Goal: Task Accomplishment & Management: Manage account settings

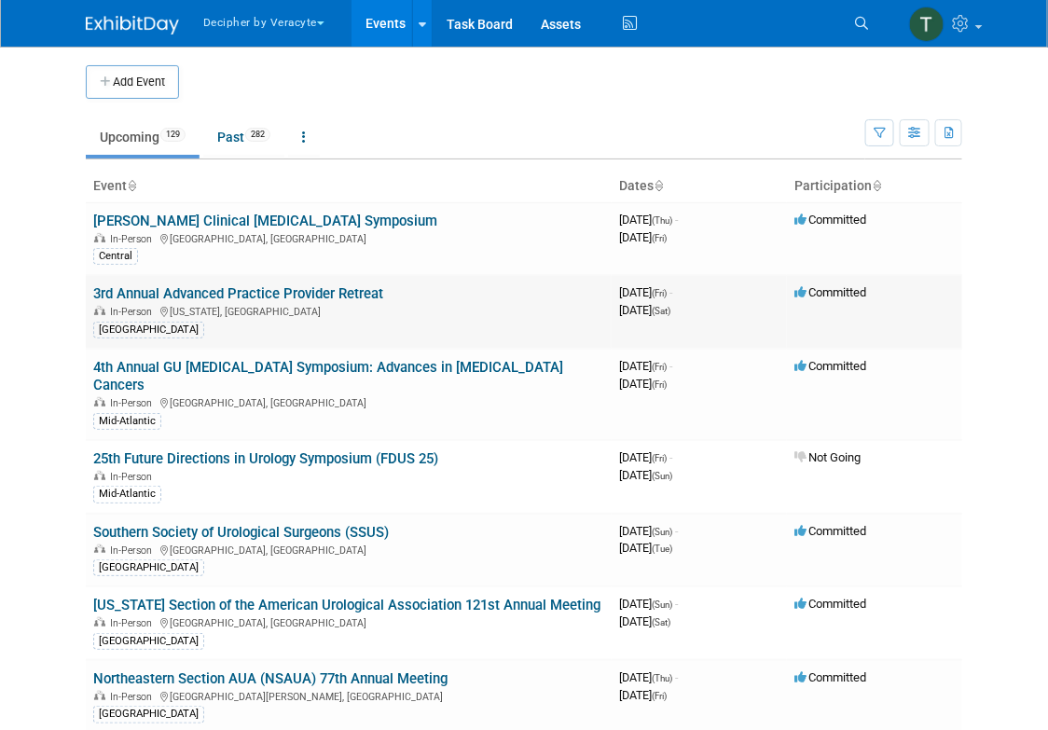
click at [389, 284] on td "3rd Annual Advanced Practice Provider Retreat In-Person Washington, DC North Ce…" at bounding box center [349, 312] width 526 height 74
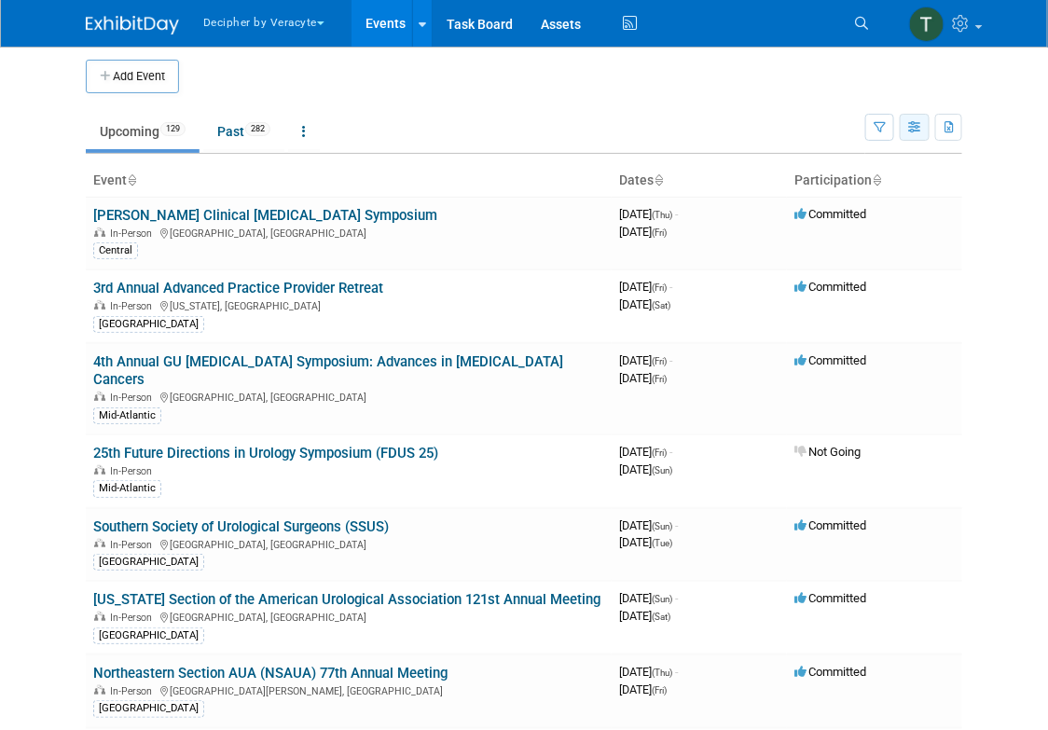
click at [918, 132] on button "button" at bounding box center [915, 127] width 30 height 27
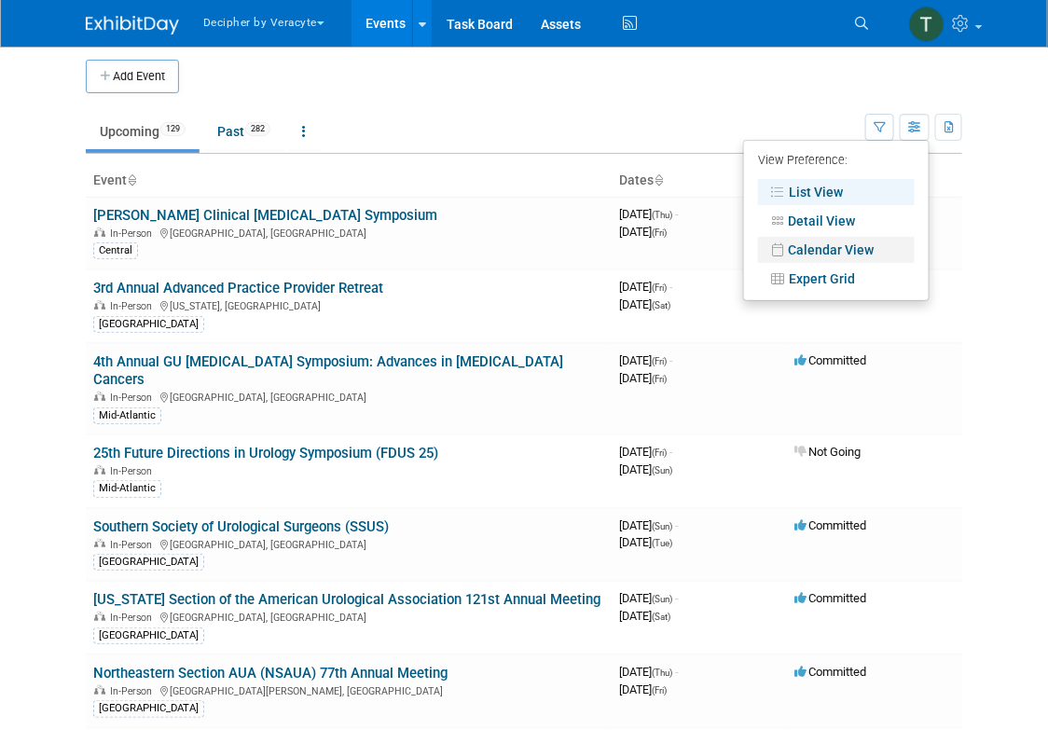
click at [827, 253] on link "Calendar View" at bounding box center [836, 250] width 157 height 26
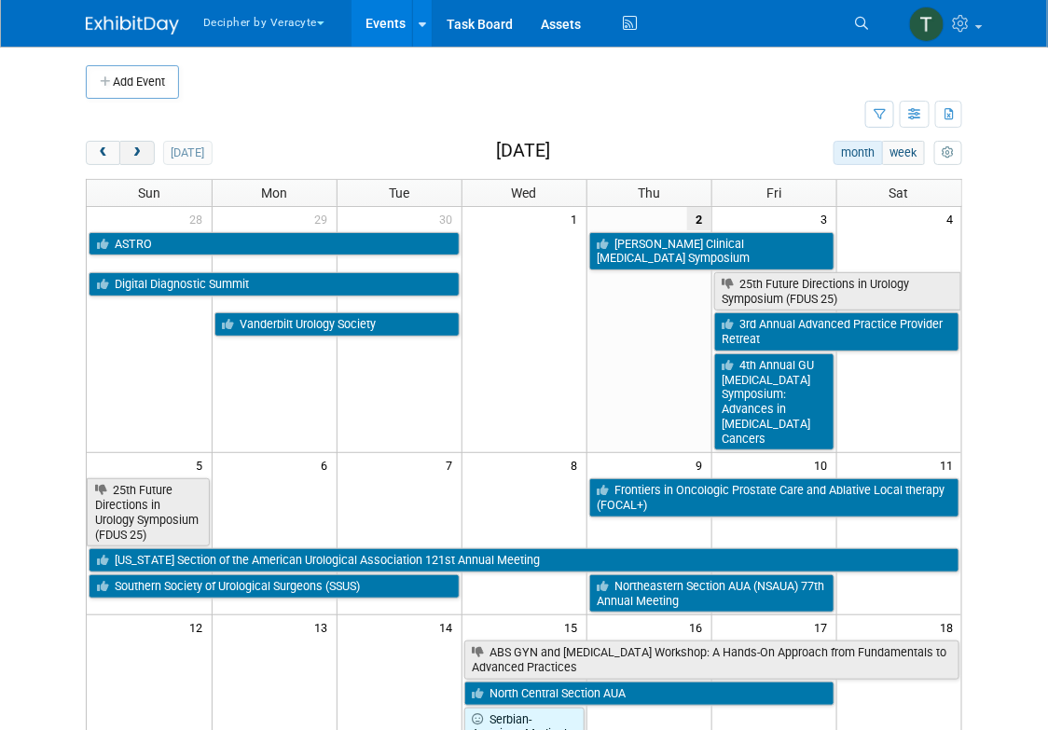
click at [139, 147] on span "next" at bounding box center [137, 153] width 14 height 12
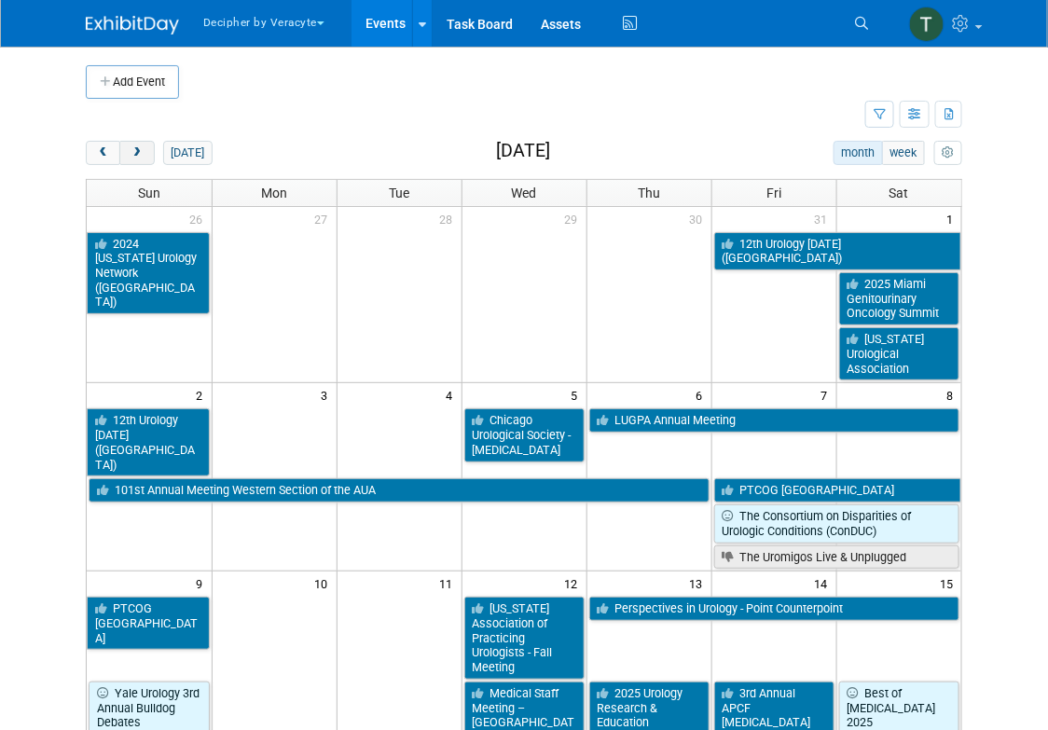
click at [139, 147] on span "next" at bounding box center [137, 153] width 14 height 12
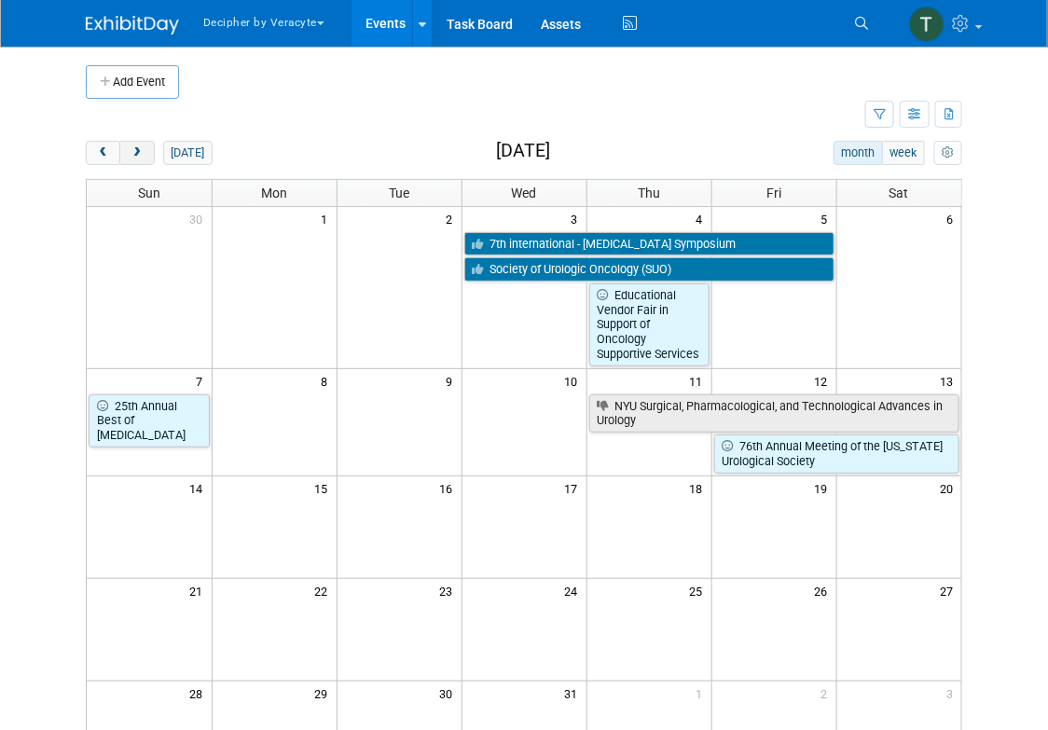
click at [139, 147] on span "next" at bounding box center [137, 153] width 14 height 12
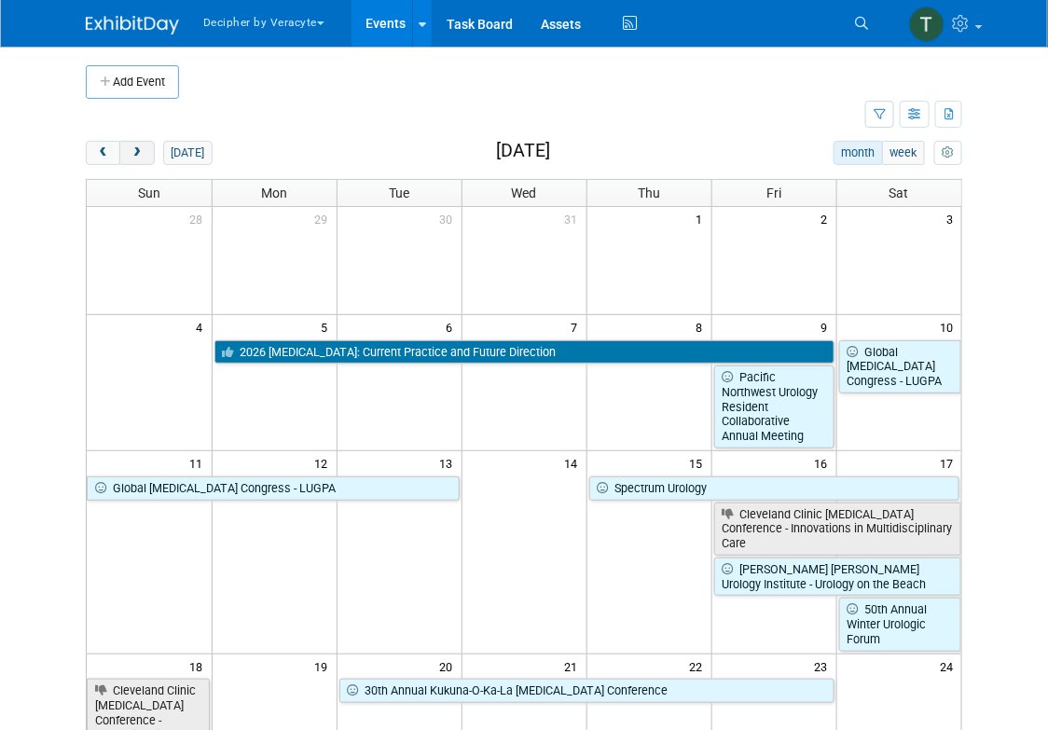
click at [139, 147] on span "next" at bounding box center [137, 153] width 14 height 12
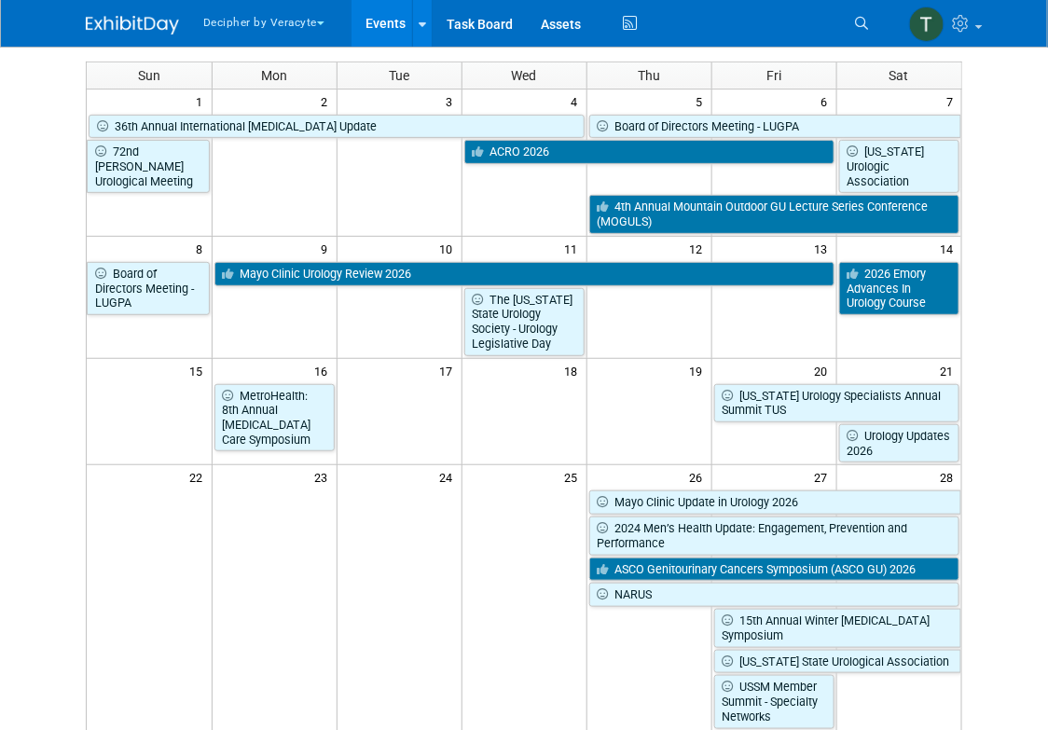
scroll to position [117, 0]
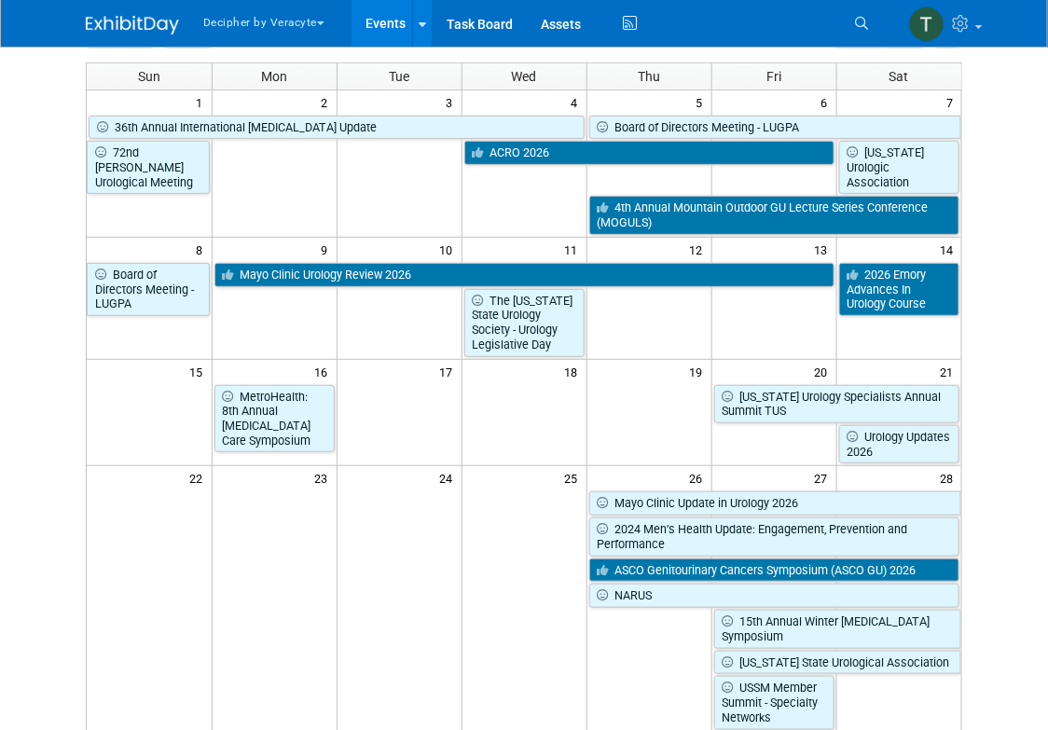
click at [119, 24] on button "next" at bounding box center [136, 36] width 35 height 24
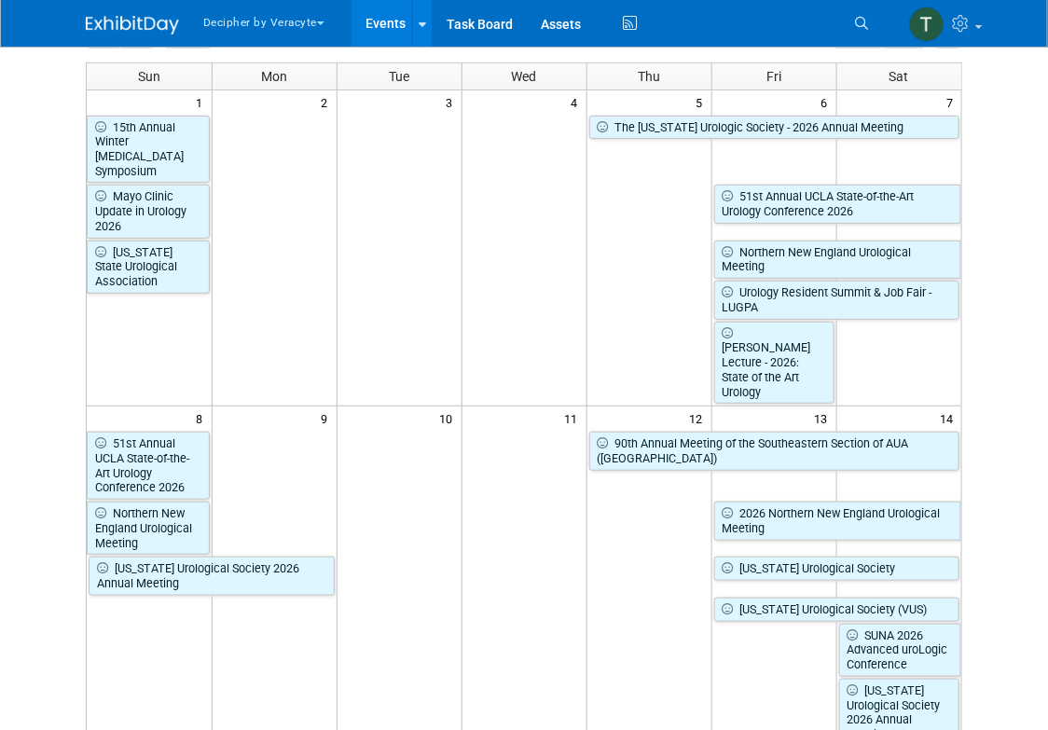
scroll to position [0, 0]
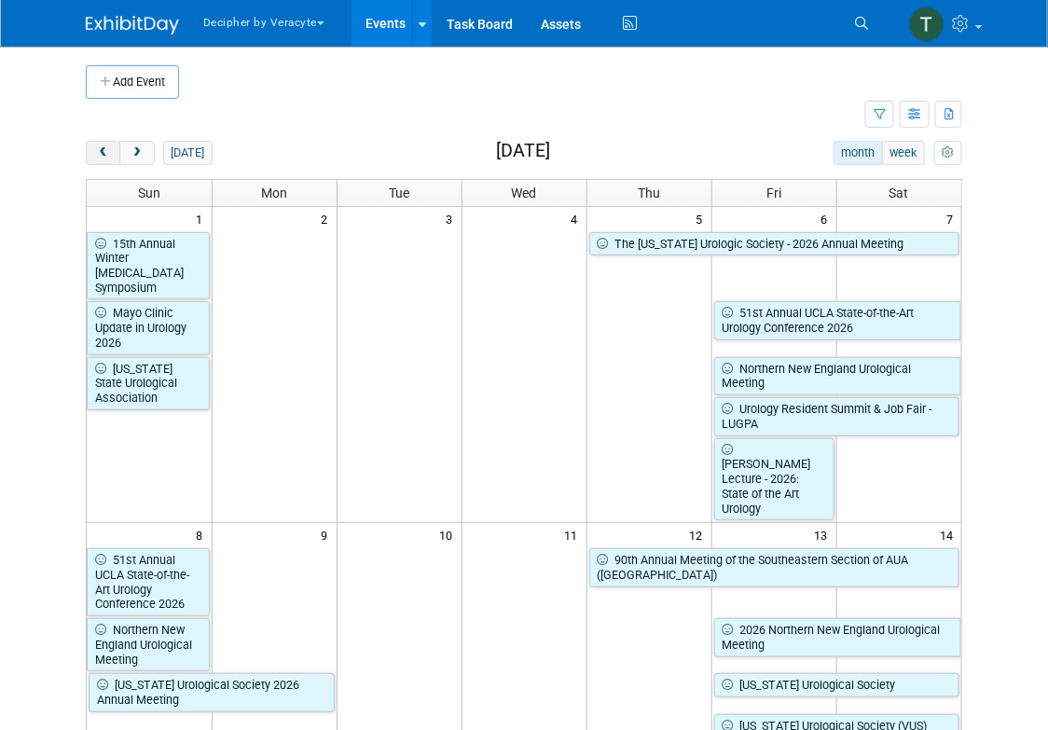
click at [101, 155] on span "prev" at bounding box center [103, 153] width 14 height 12
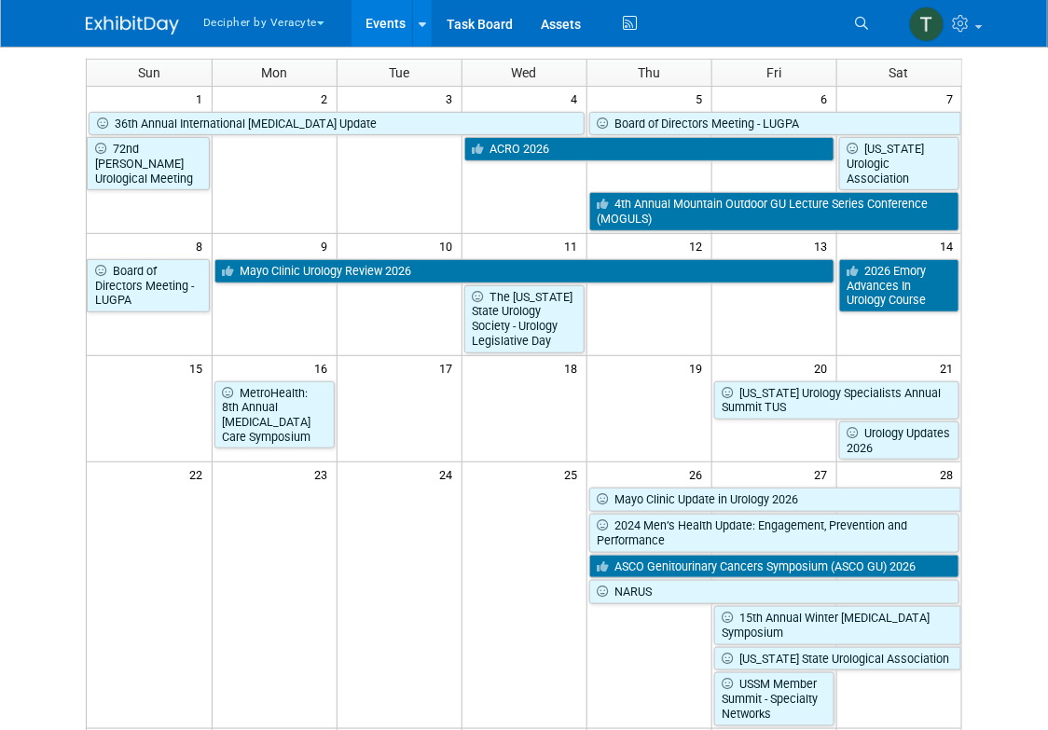
scroll to position [127, 0]
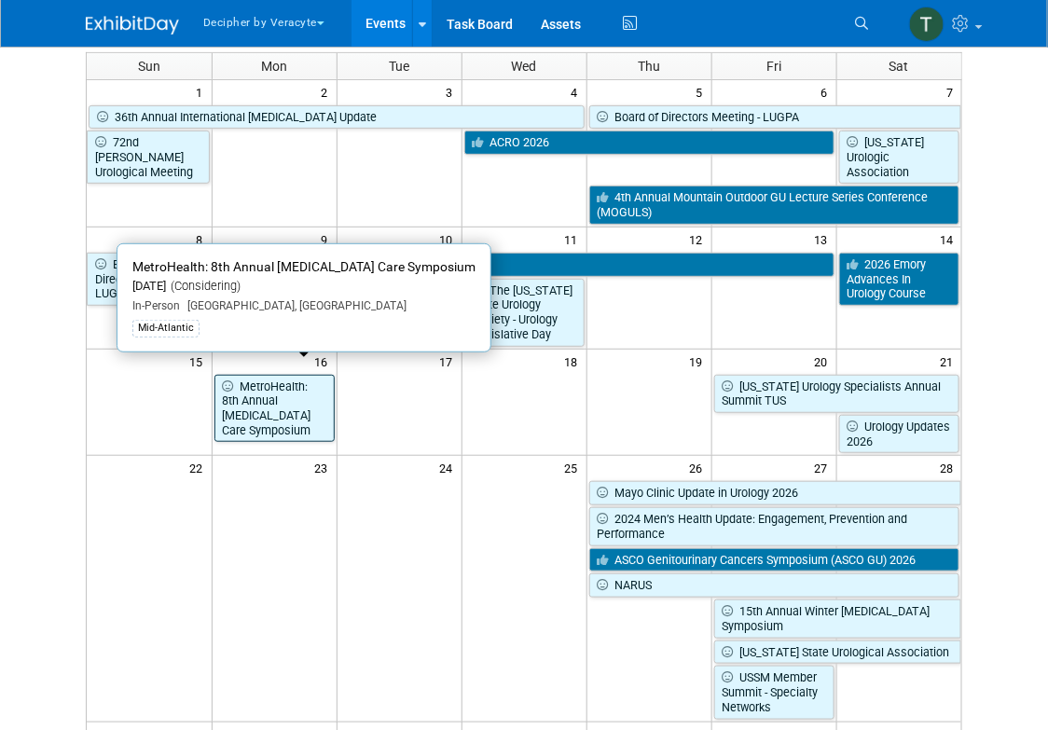
click at [310, 396] on link "MetroHealth: 8th Annual [MEDICAL_DATA] Care Symposium" at bounding box center [275, 409] width 120 height 68
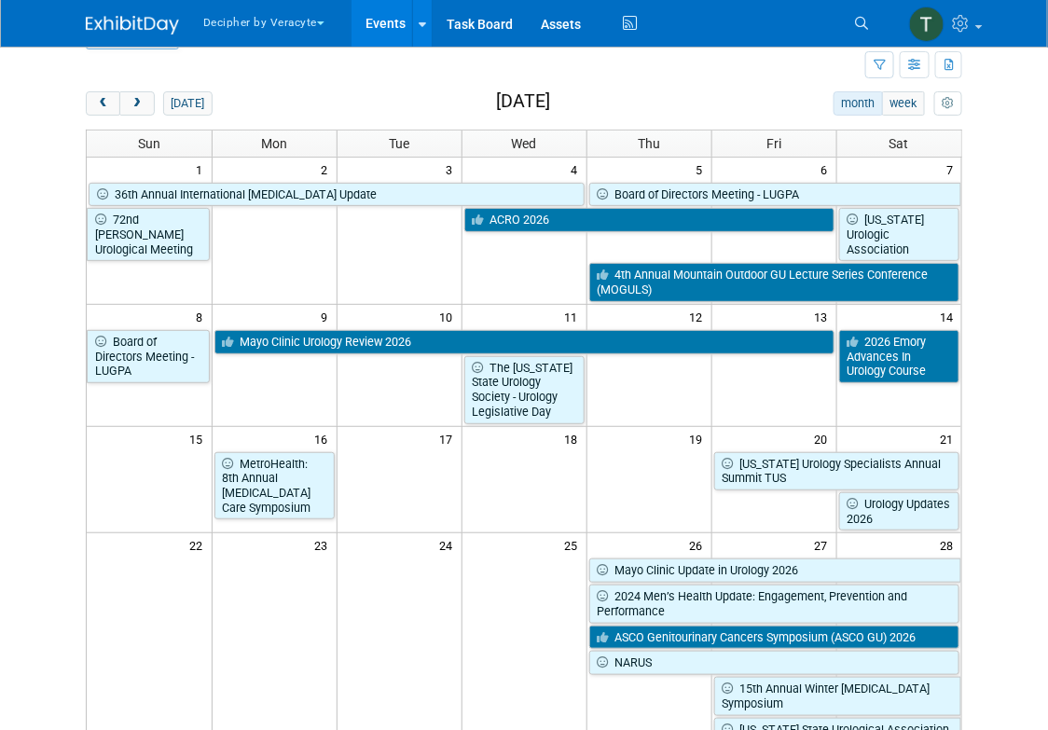
scroll to position [0, 0]
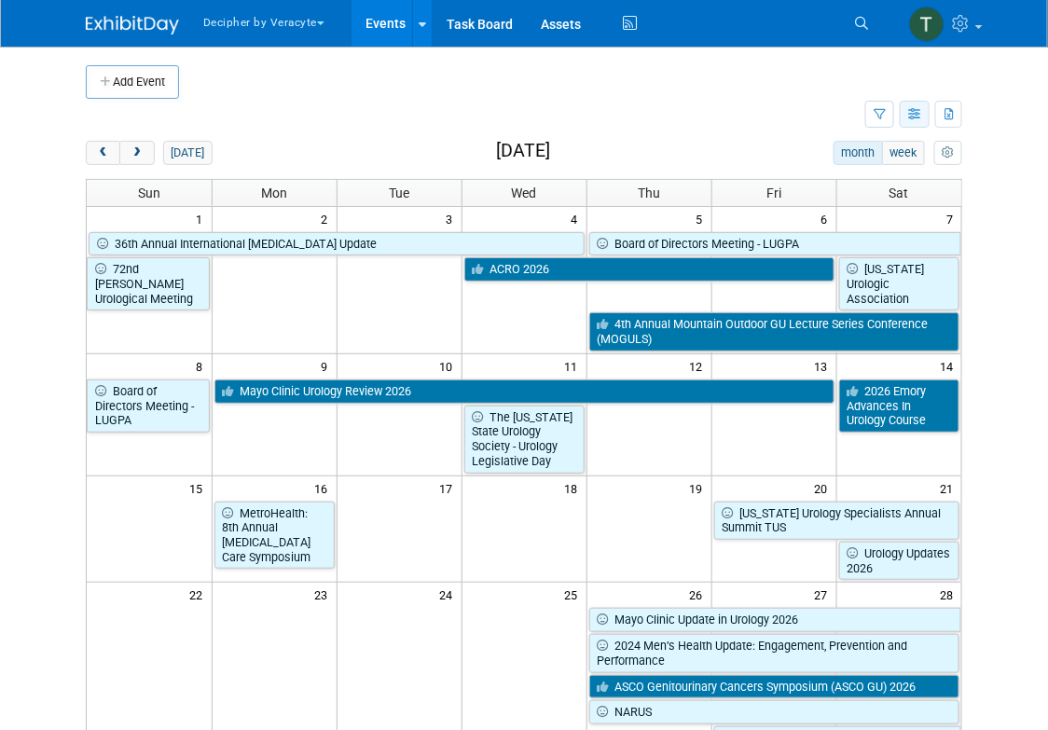
click at [906, 103] on button "button" at bounding box center [915, 114] width 30 height 27
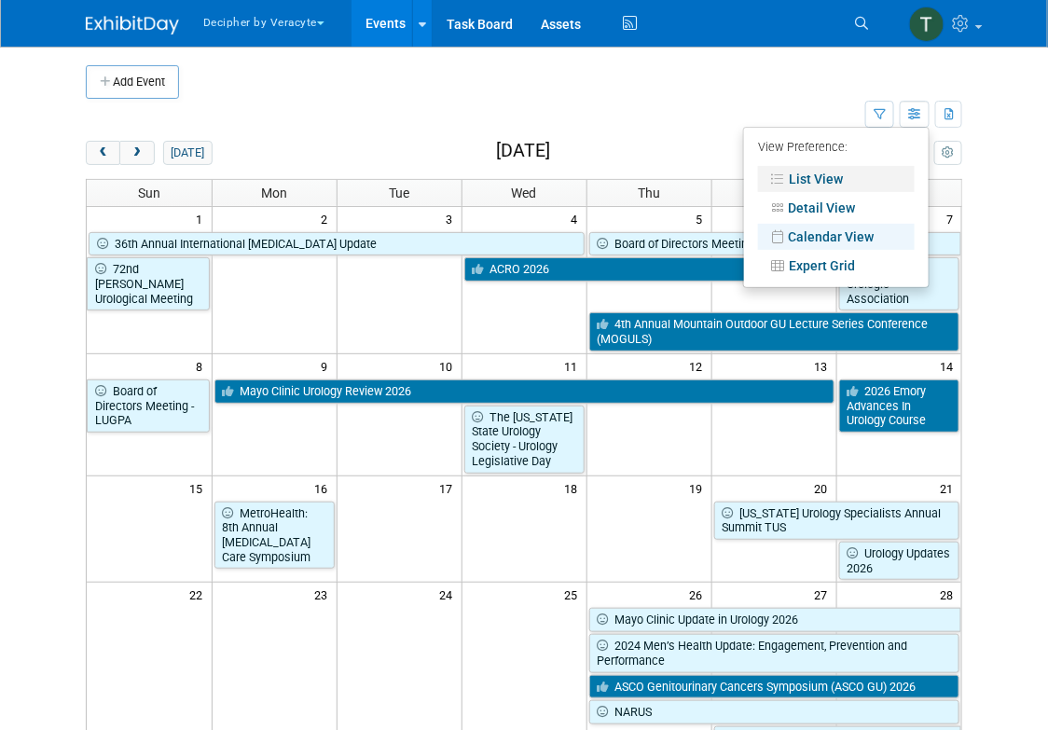
click at [835, 178] on link "List View" at bounding box center [836, 179] width 157 height 26
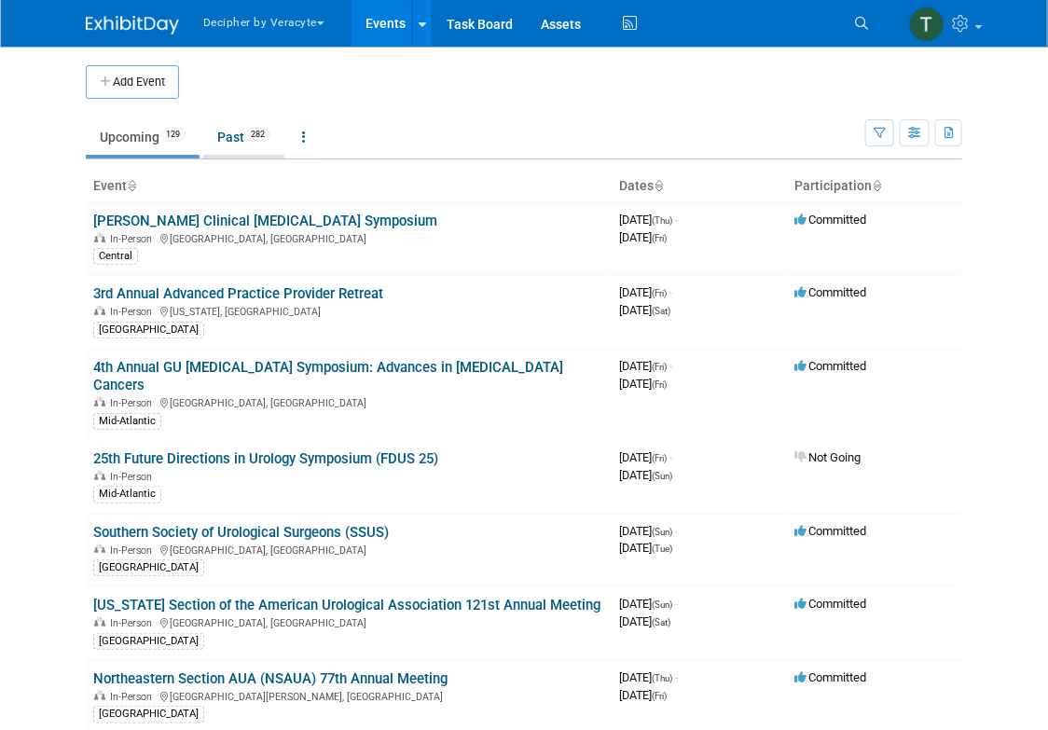
click at [242, 145] on link "Past 282" at bounding box center [243, 136] width 81 height 35
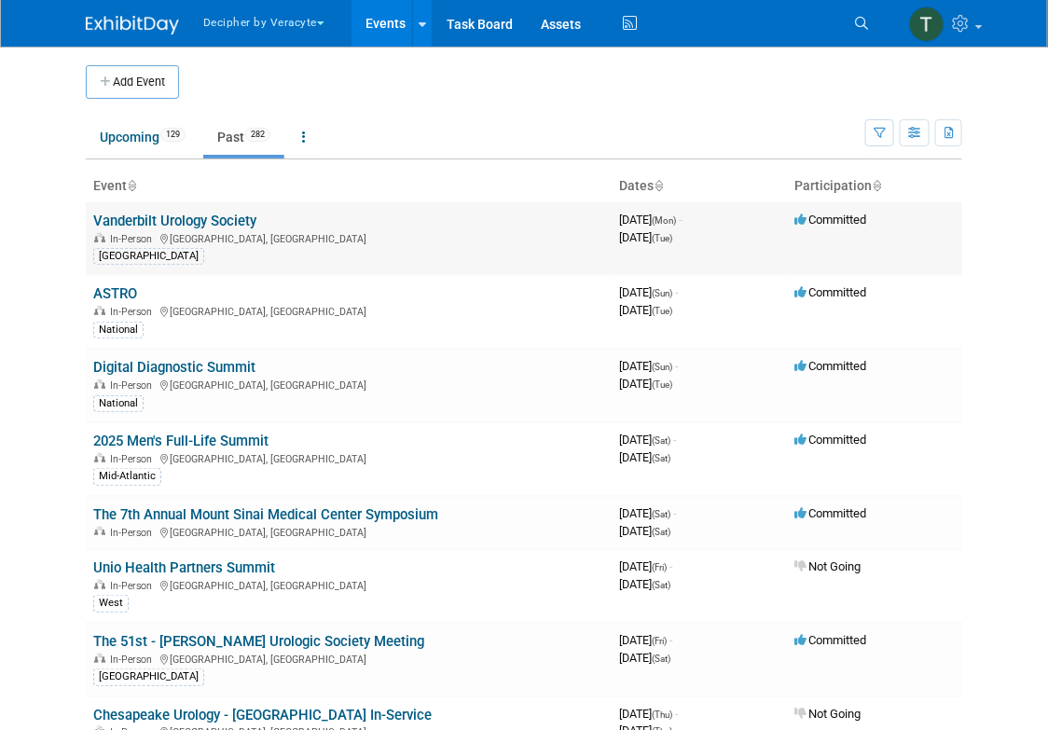
scroll to position [8015, 0]
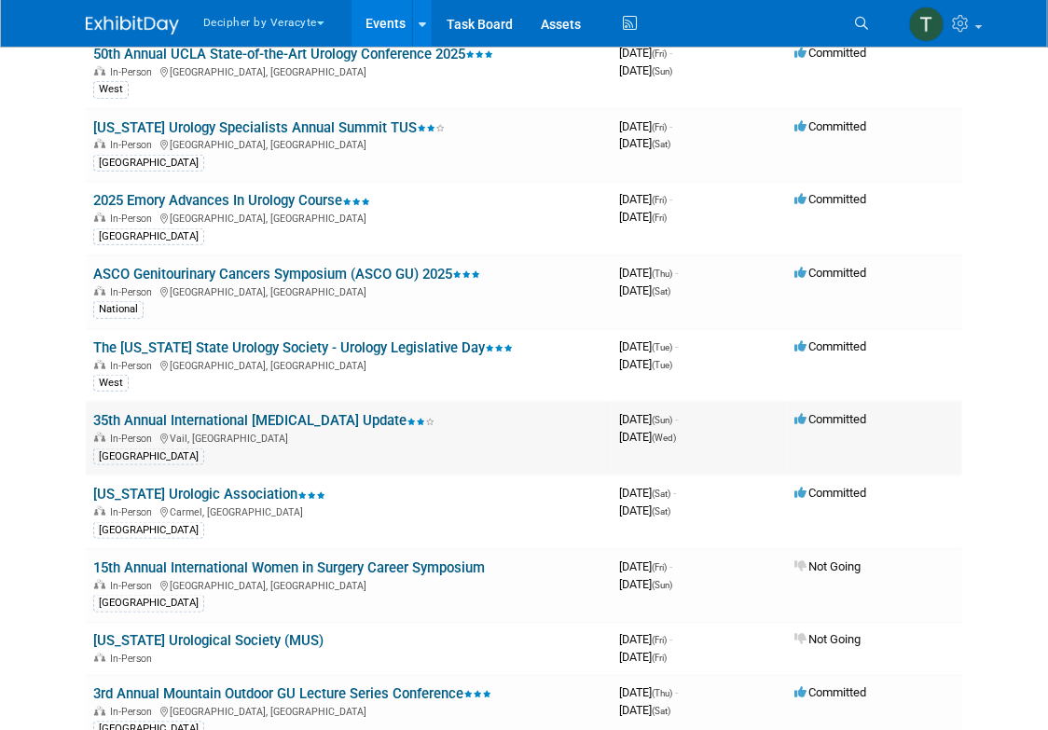
click at [318, 402] on td "35th Annual International Prostate Cancer Update In-Person Vail, CO Central East" at bounding box center [349, 439] width 526 height 74
click at [318, 412] on link "35th Annual International [MEDICAL_DATA] Update" at bounding box center [263, 420] width 341 height 17
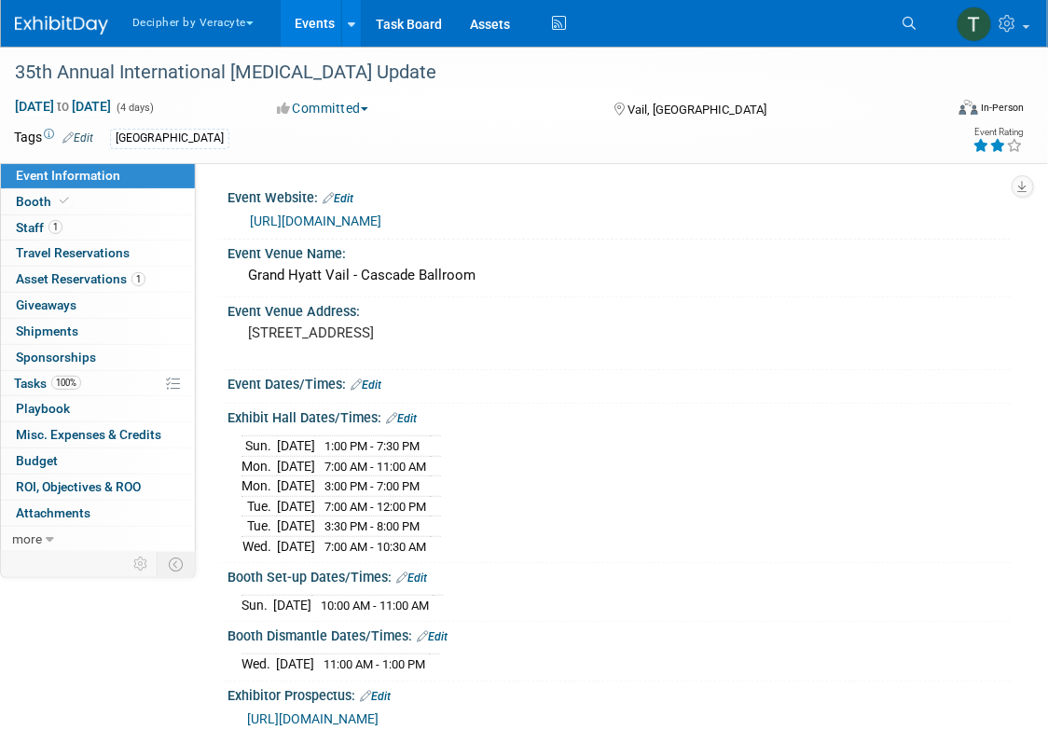
click at [382, 218] on link "https://grandroundsinurology.com/ipcu/" at bounding box center [316, 221] width 132 height 15
click at [309, 45] on link "Events" at bounding box center [315, 23] width 68 height 47
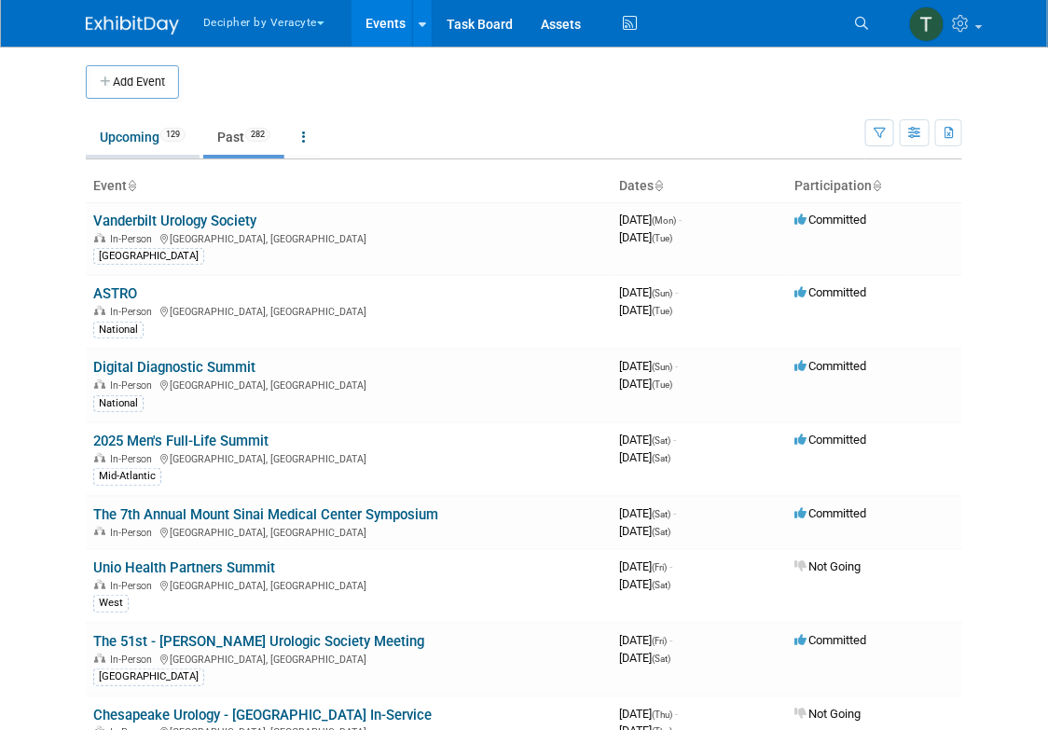
click at [168, 134] on span "129" at bounding box center [172, 135] width 25 height 14
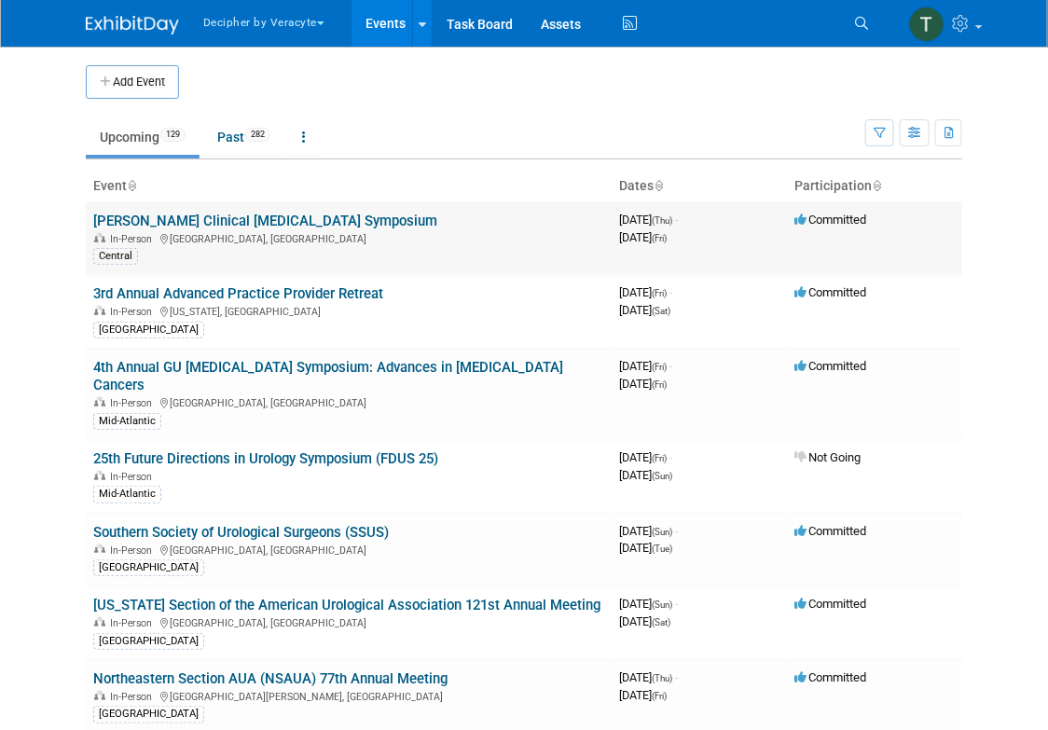
scroll to position [4340, 0]
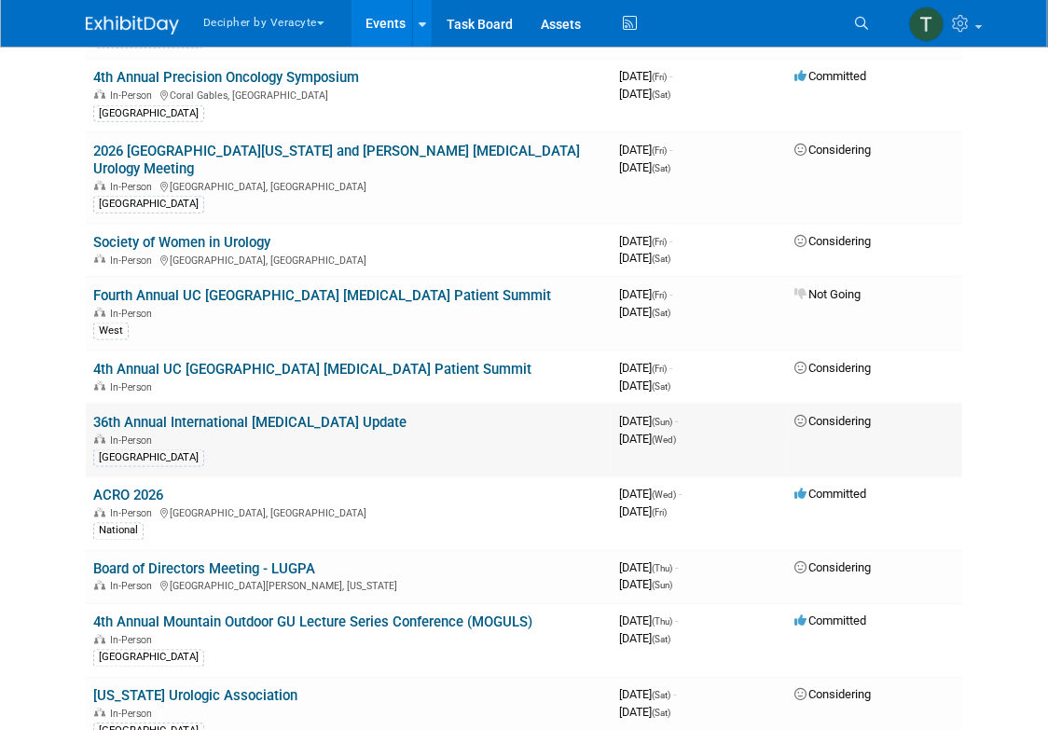
click at [354, 414] on link "36th Annual International [MEDICAL_DATA] Update" at bounding box center [249, 422] width 313 height 17
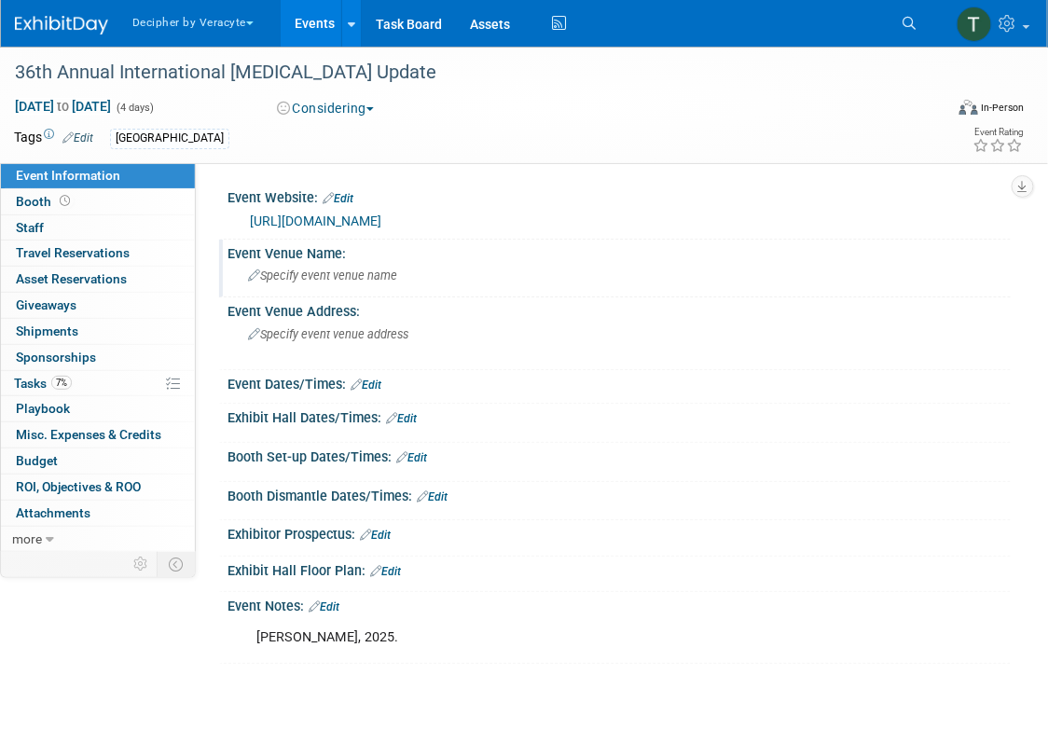
click at [399, 277] on div "Specify event venue name" at bounding box center [620, 275] width 756 height 29
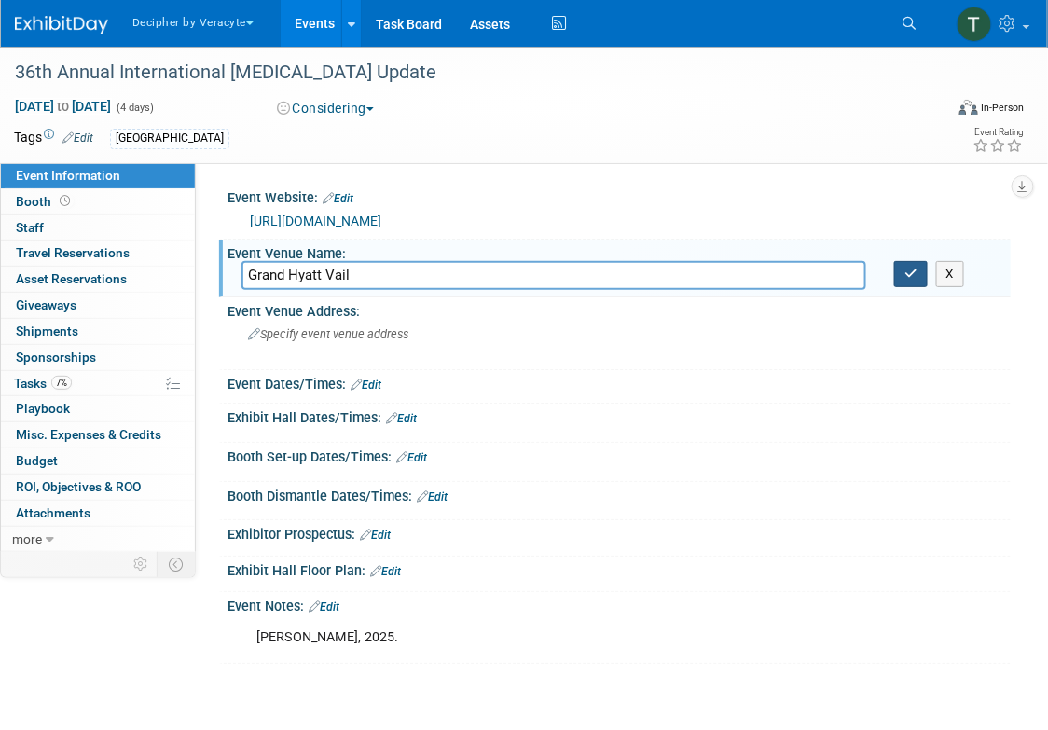
type input "Grand Hyatt Vail"
click at [897, 276] on button "button" at bounding box center [912, 274] width 34 height 26
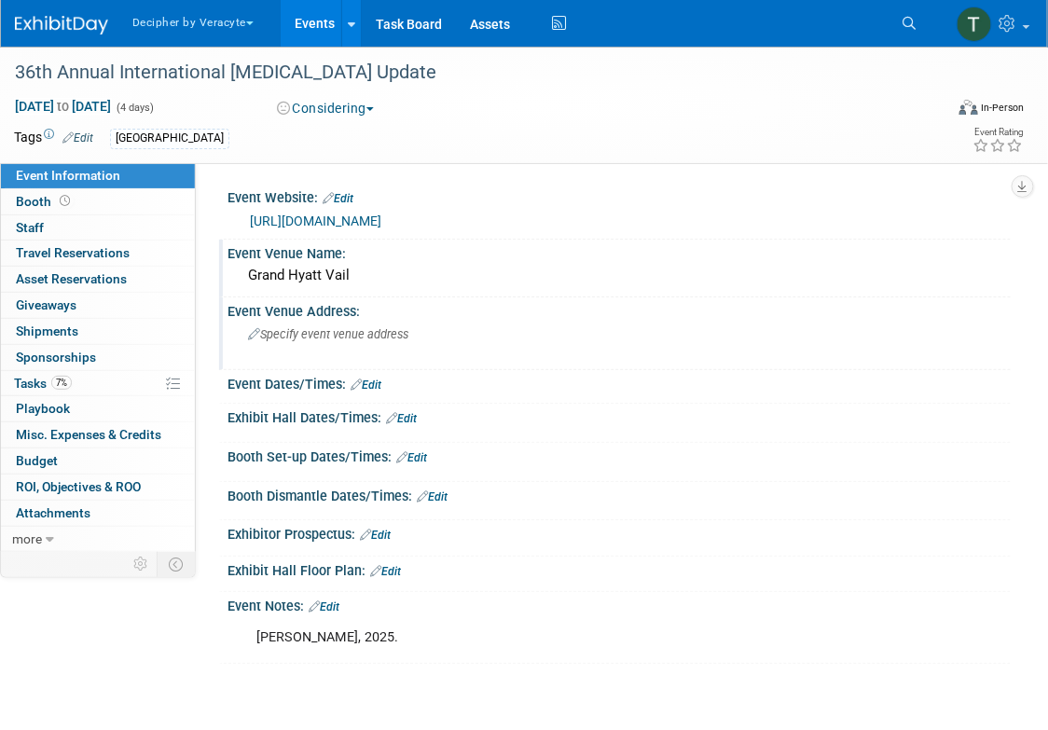
click at [326, 334] on span "Specify event venue address" at bounding box center [328, 334] width 160 height 14
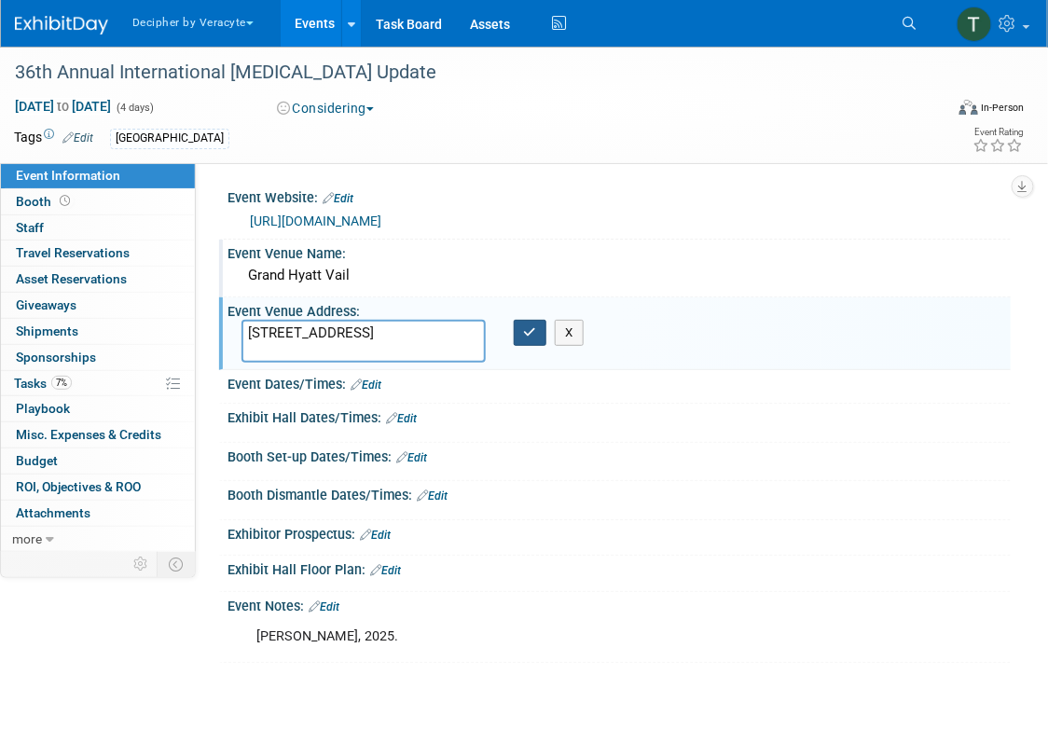
type textarea "1300 Westhaven Dr, Vail, CO 81657"
click at [517, 335] on button "button" at bounding box center [531, 333] width 34 height 26
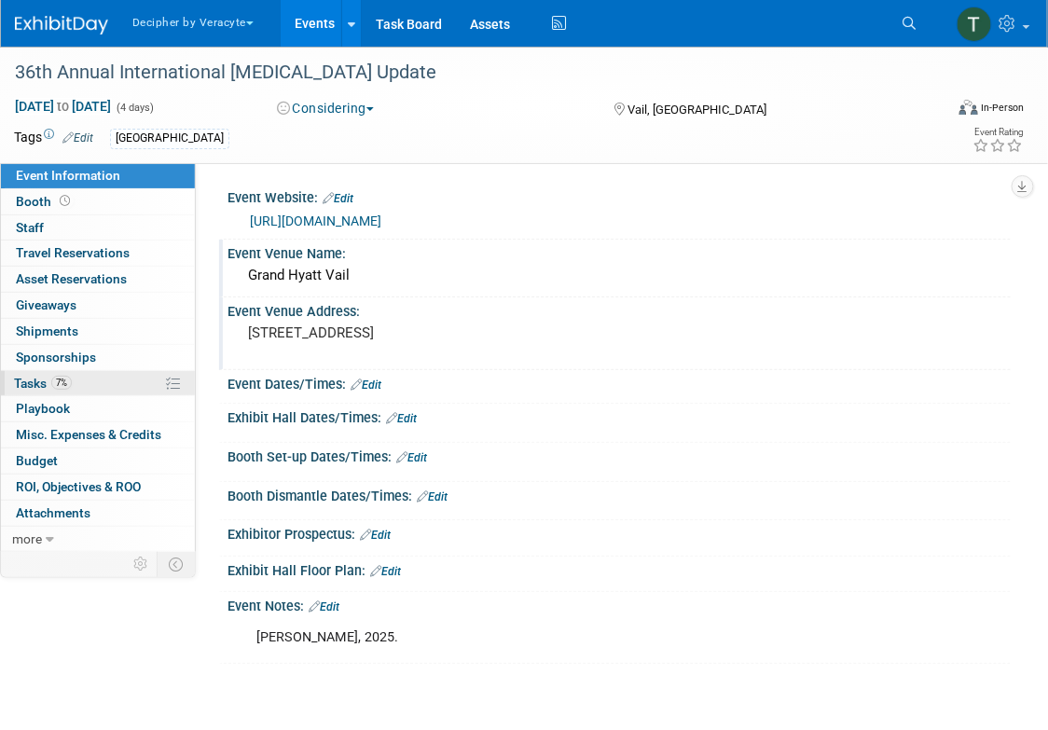
click at [118, 381] on link "7% Tasks 7%" at bounding box center [98, 383] width 194 height 25
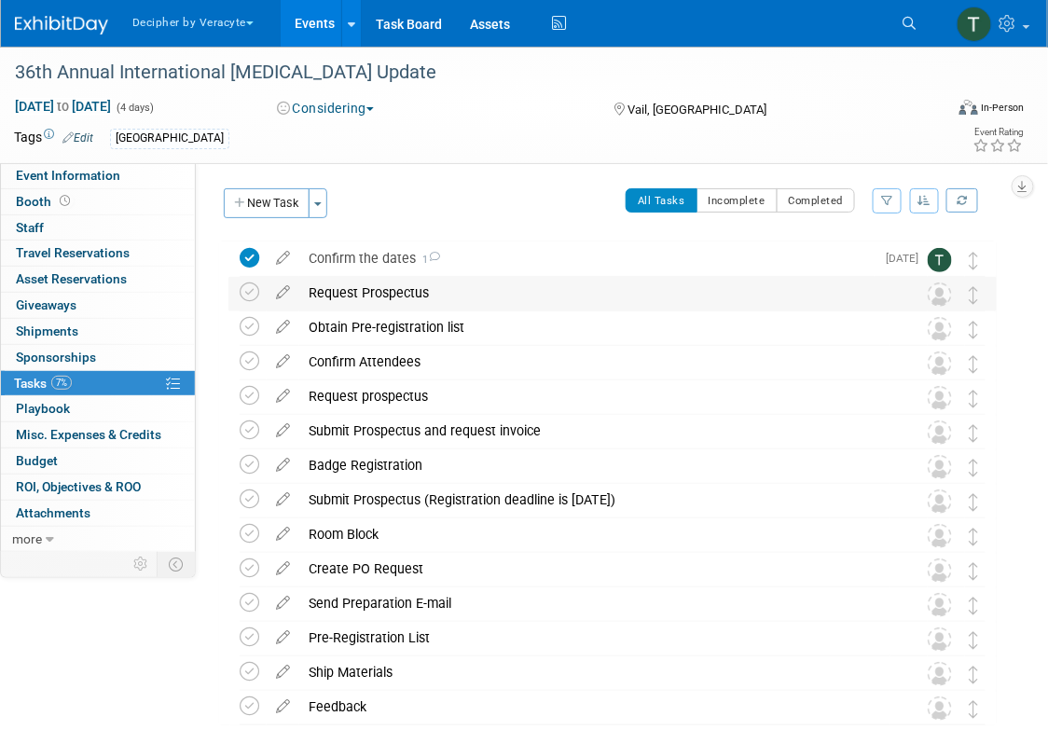
click at [338, 280] on div "Request Prospectus" at bounding box center [594, 293] width 591 height 32
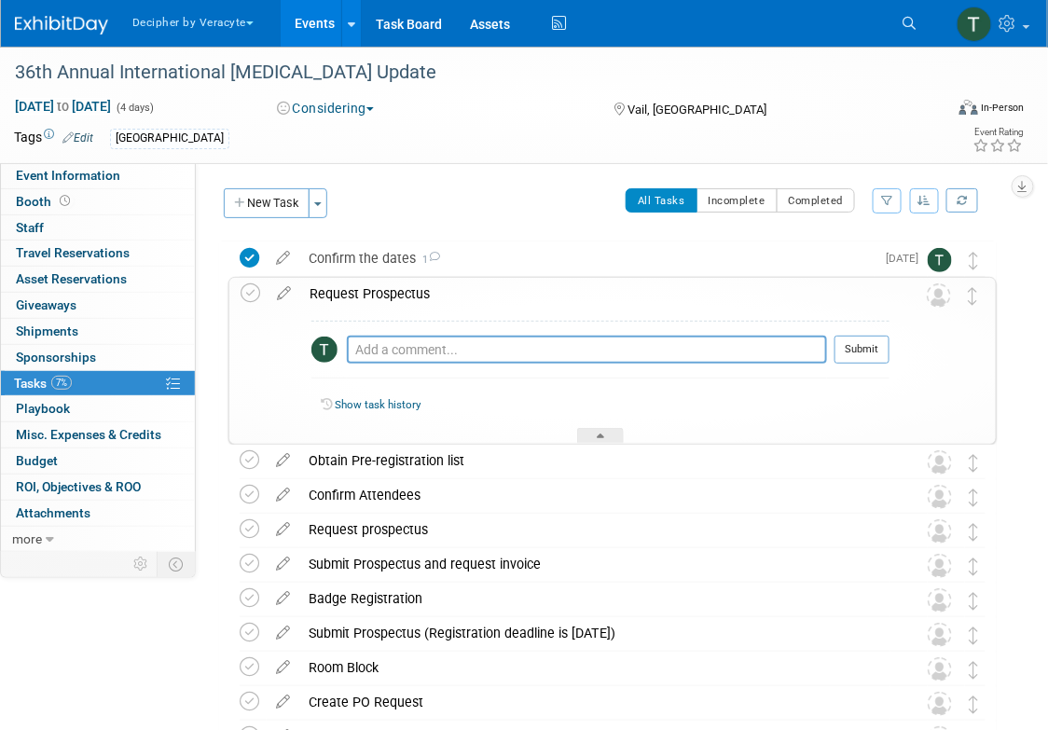
click at [338, 280] on div "Request Prospectus" at bounding box center [595, 294] width 590 height 32
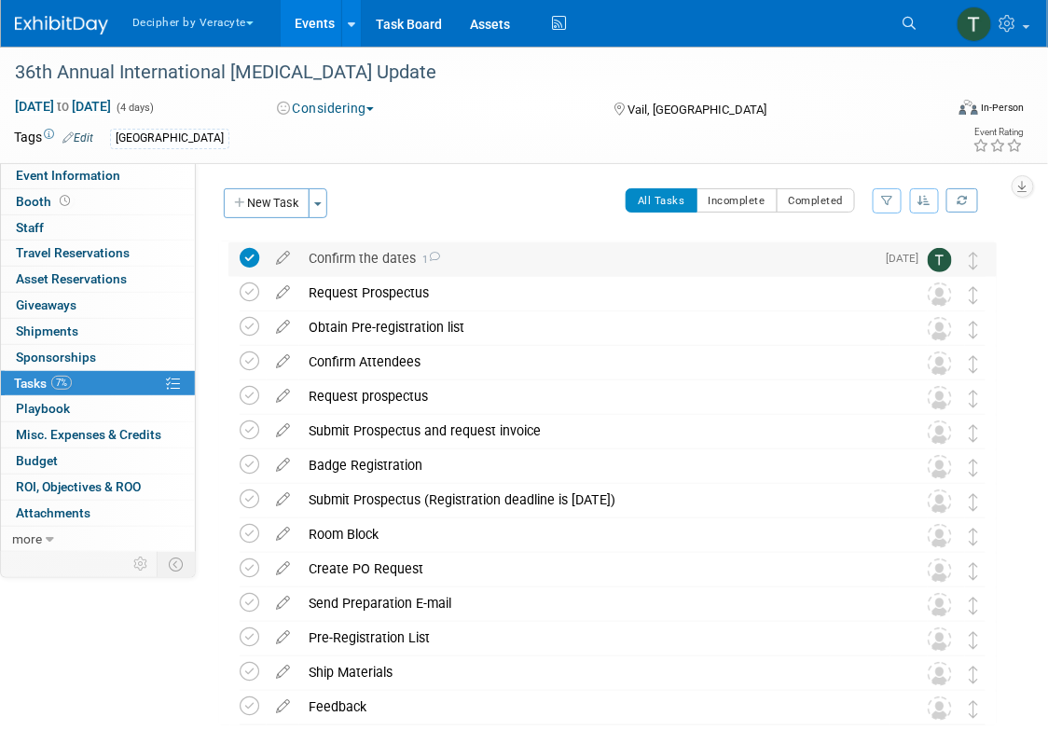
click at [338, 261] on div "Confirm the dates 1" at bounding box center [587, 259] width 576 height 32
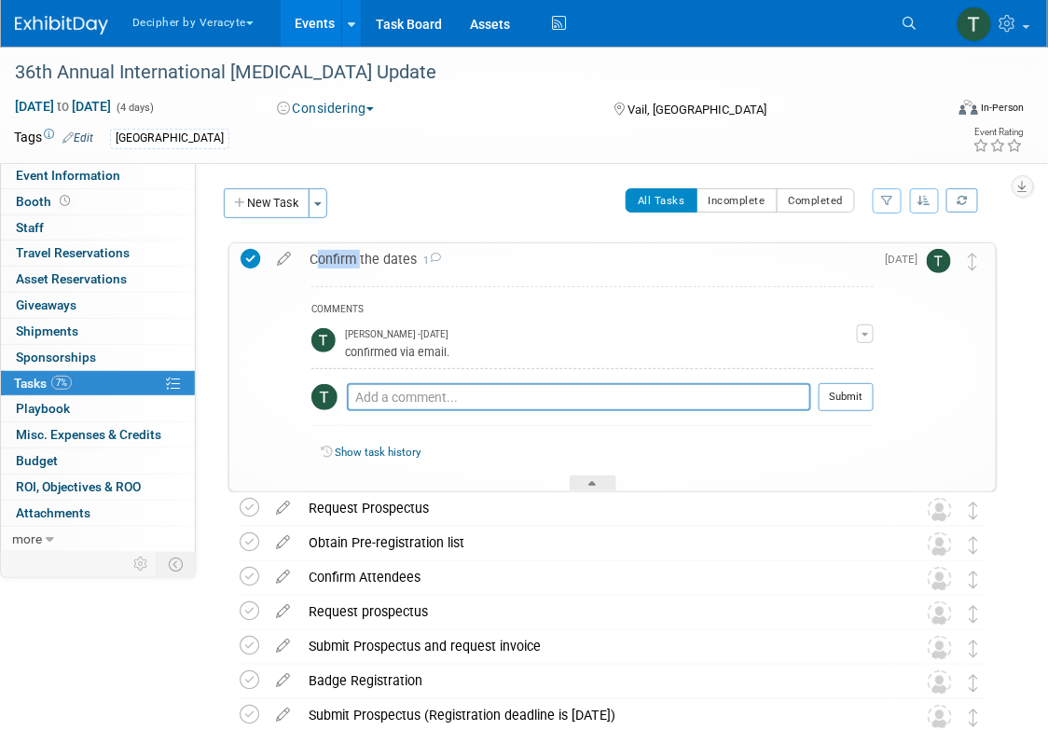
click at [338, 261] on div "Confirm the dates 1" at bounding box center [587, 259] width 574 height 32
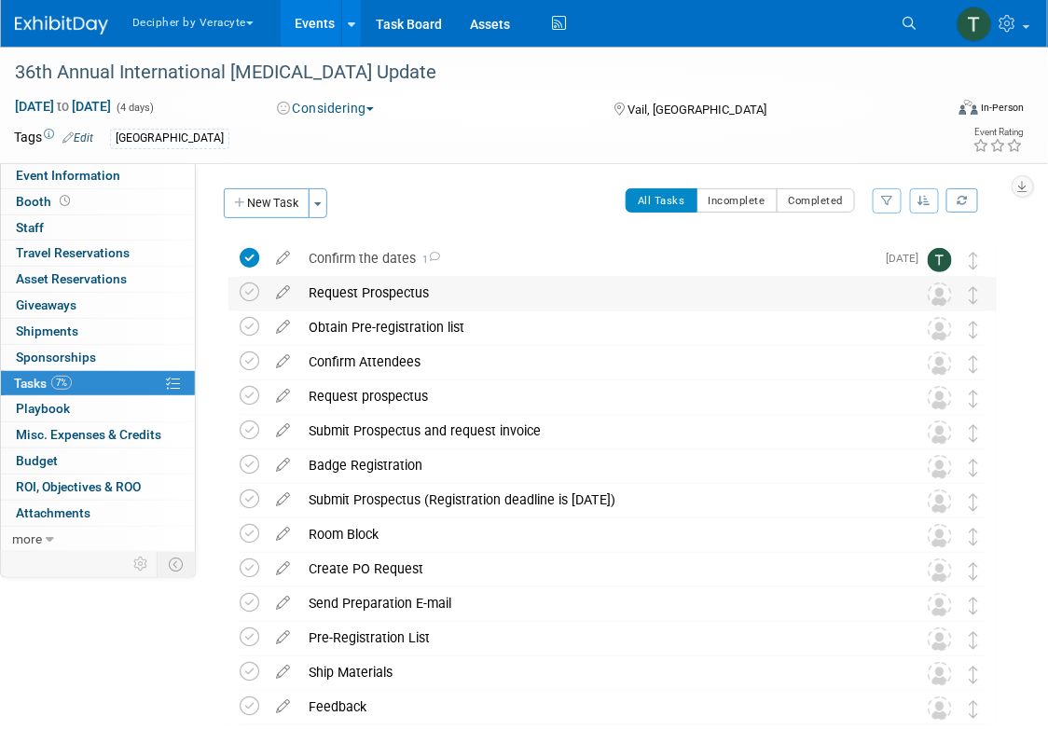
click at [339, 299] on div "Request Prospectus" at bounding box center [594, 293] width 591 height 32
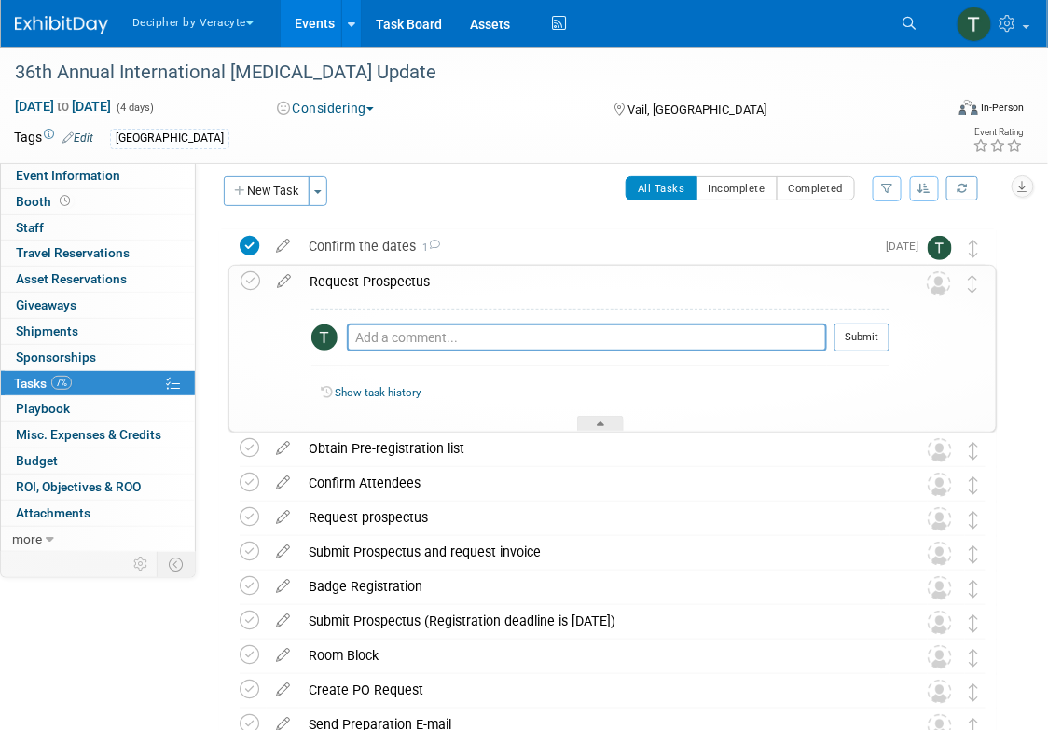
scroll to position [16, 0]
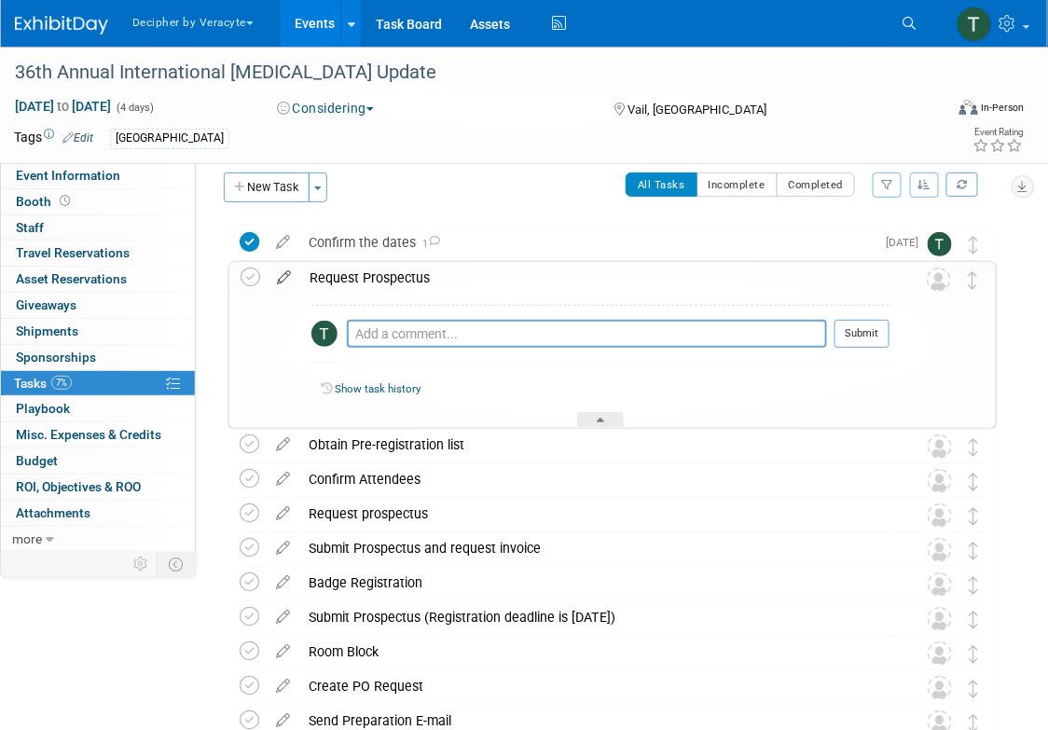
click at [280, 271] on icon at bounding box center [284, 273] width 33 height 23
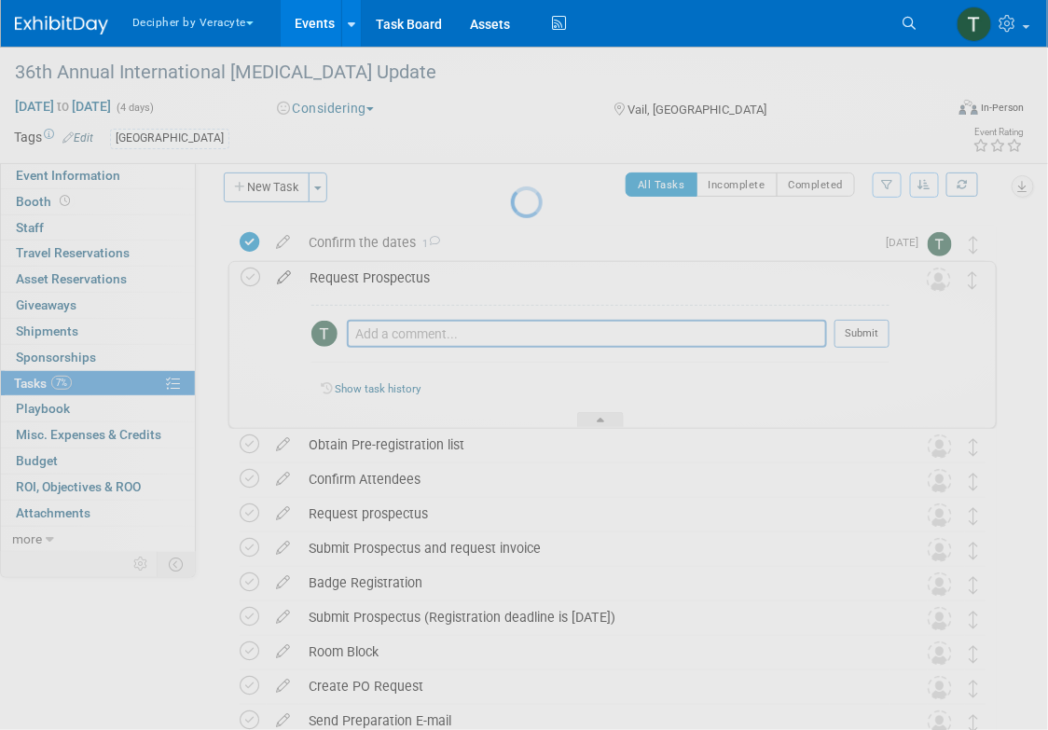
select select "9"
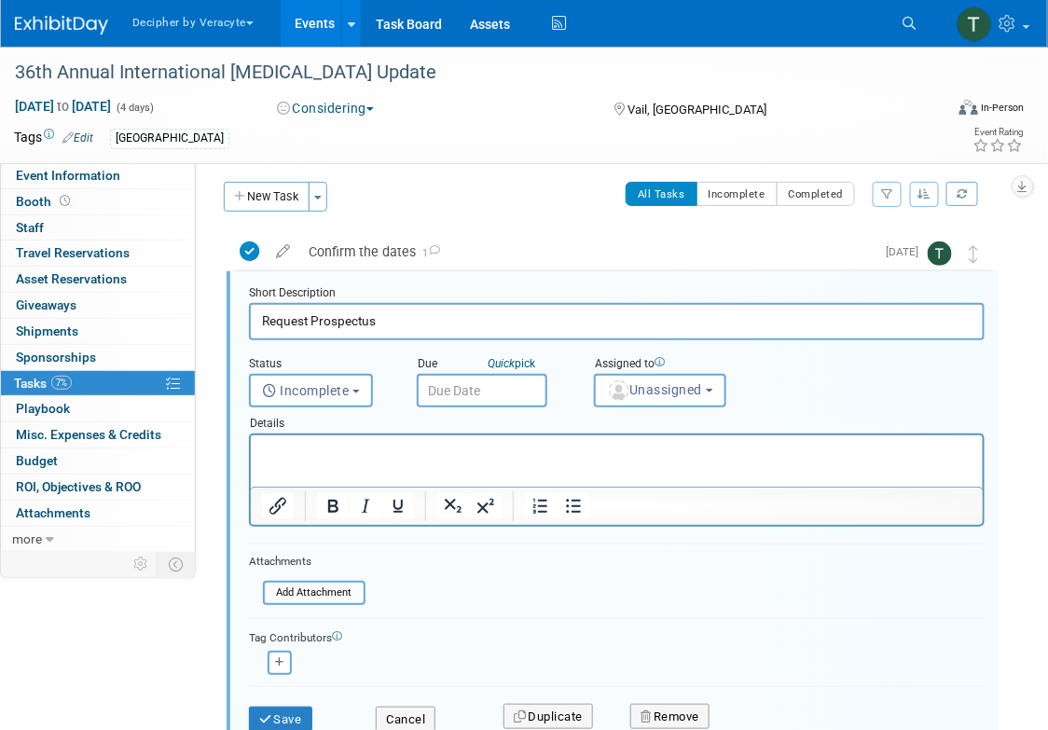
scroll to position [4, 0]
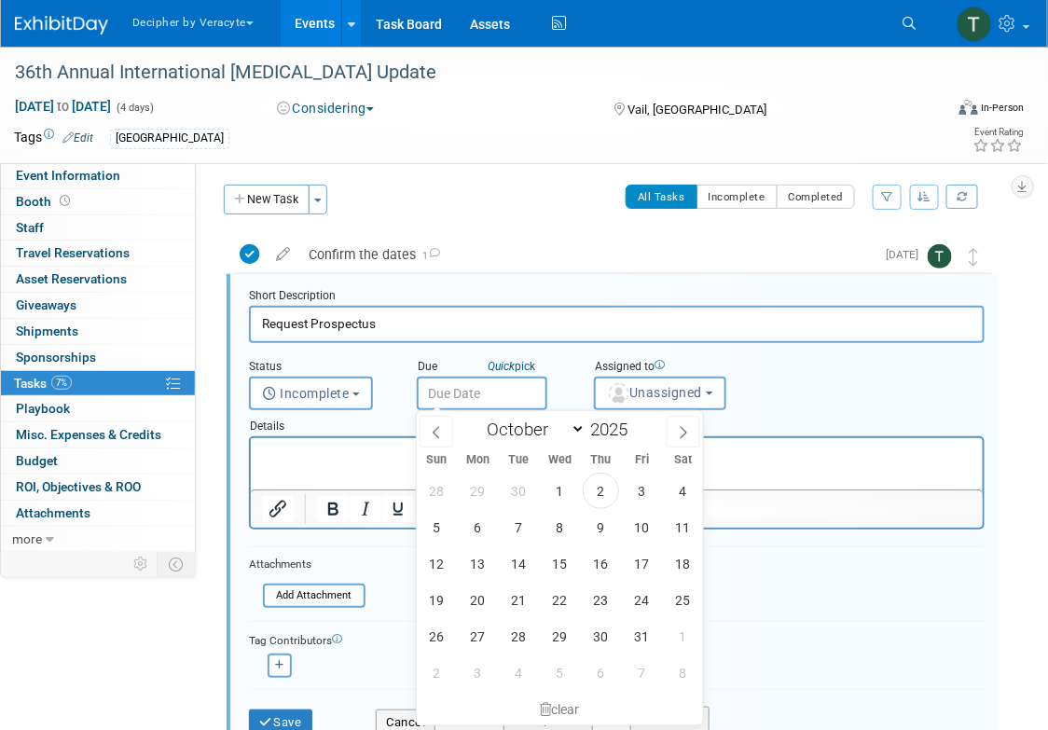
click at [460, 392] on input "text" at bounding box center [482, 394] width 131 height 34
click at [516, 667] on span "4" at bounding box center [519, 673] width 36 height 36
type input "Nov 4, 2025"
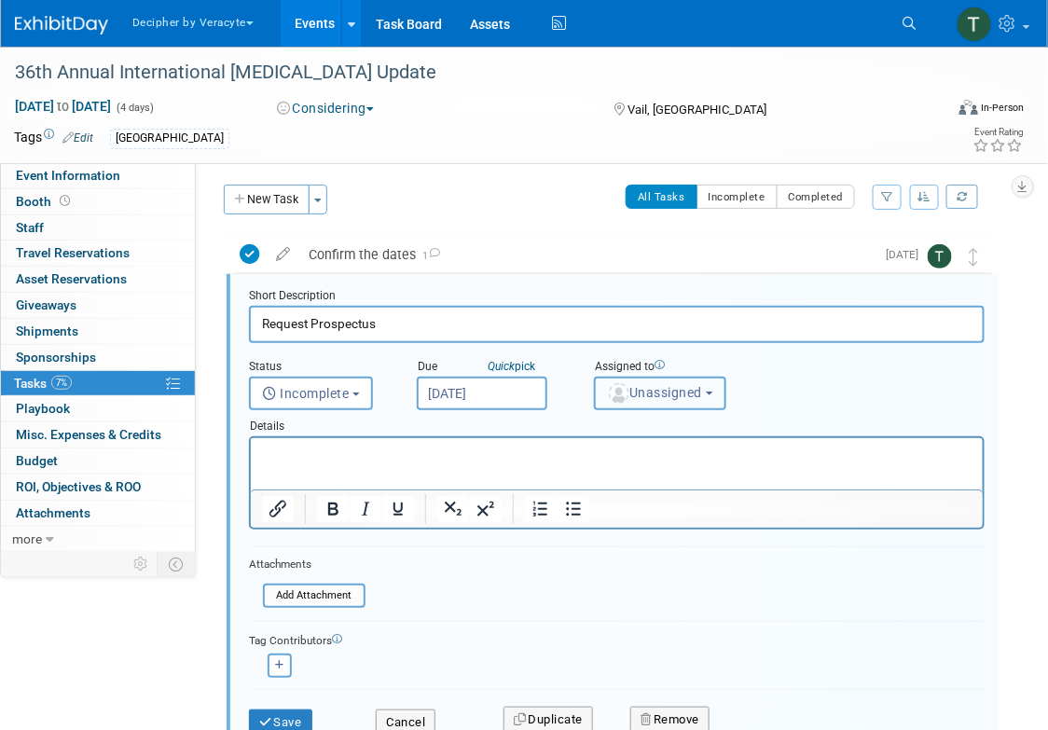
click at [649, 392] on span "Unassigned" at bounding box center [654, 392] width 95 height 15
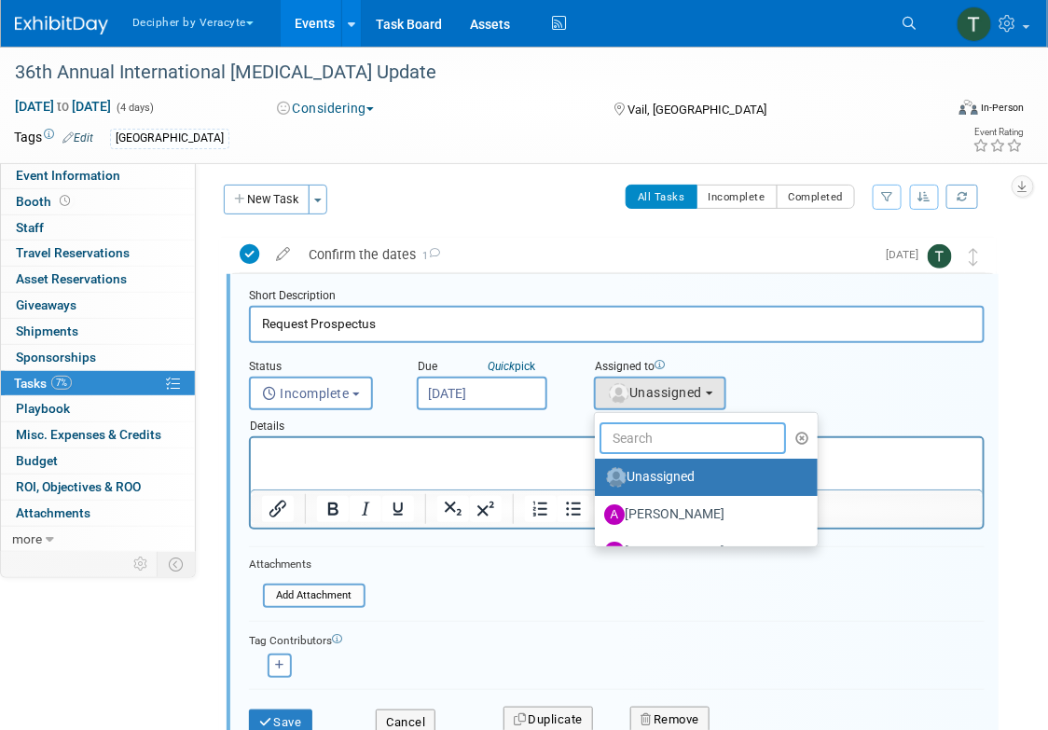
click at [647, 426] on input "text" at bounding box center [693, 439] width 187 height 32
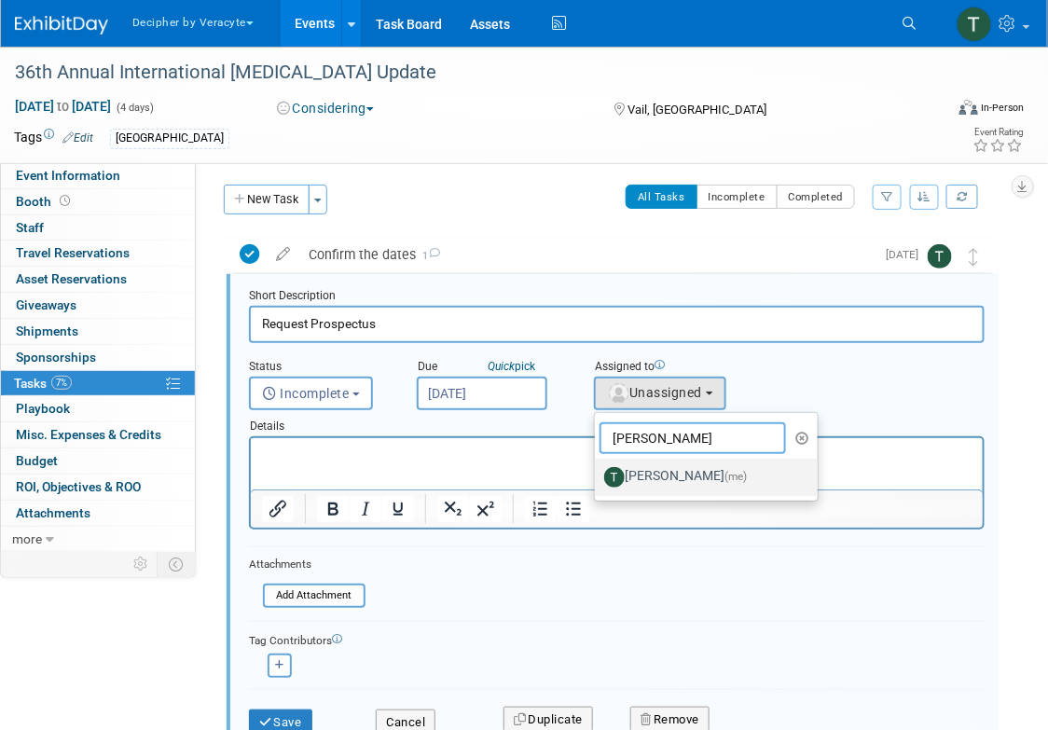
type input "tony"
click at [655, 471] on label "Tony Alvarado (me)" at bounding box center [701, 478] width 195 height 30
click at [598, 471] on input "Tony Alvarado (me)" at bounding box center [592, 475] width 12 height 12
select select "3ceeba8c-a19a-4597-a609-6fba7c9a515a"
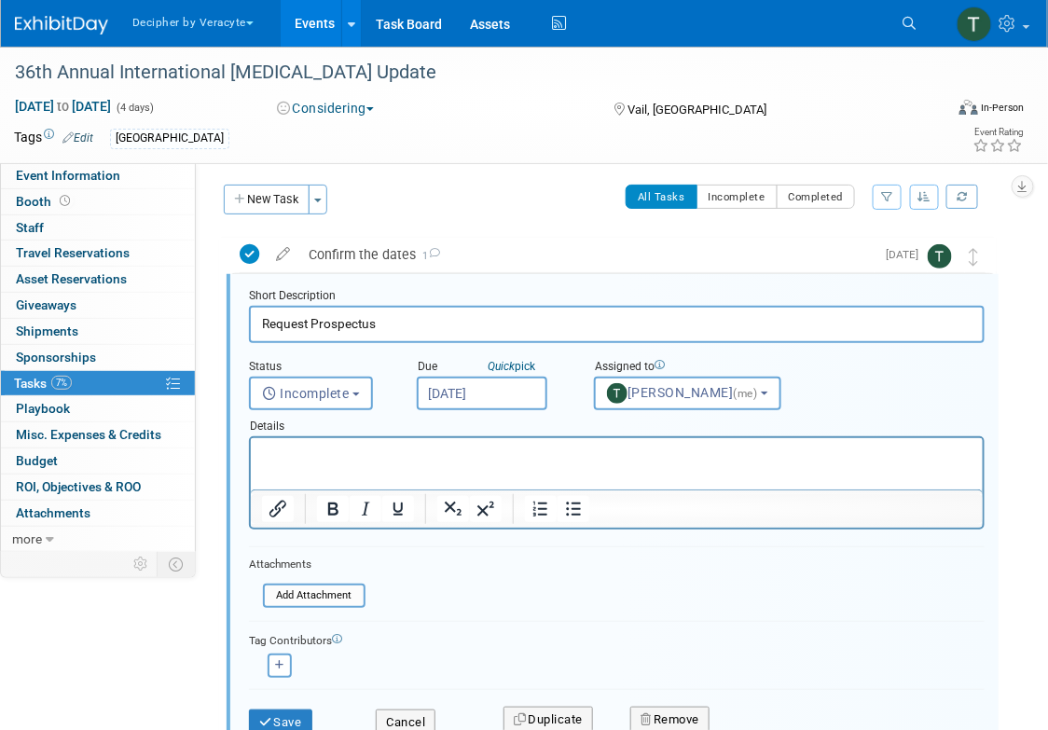
click at [296, 705] on div "Save" at bounding box center [298, 717] width 127 height 38
click at [284, 717] on button "Save" at bounding box center [280, 723] width 63 height 26
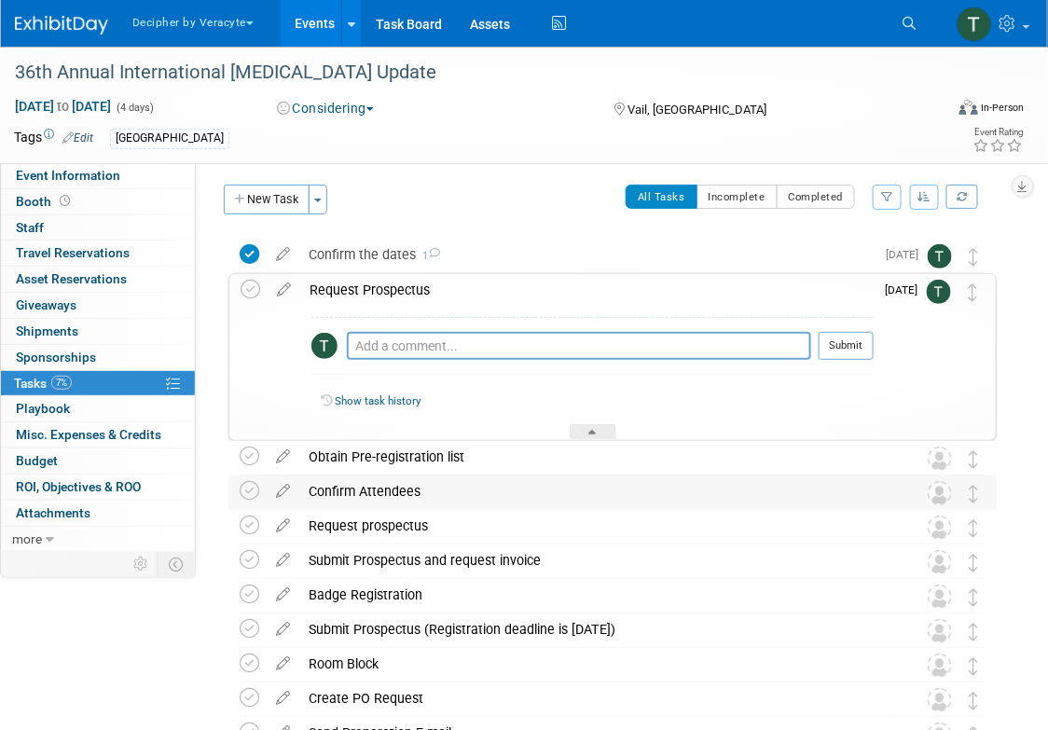
click at [371, 491] on div "Confirm Attendees" at bounding box center [594, 492] width 591 height 32
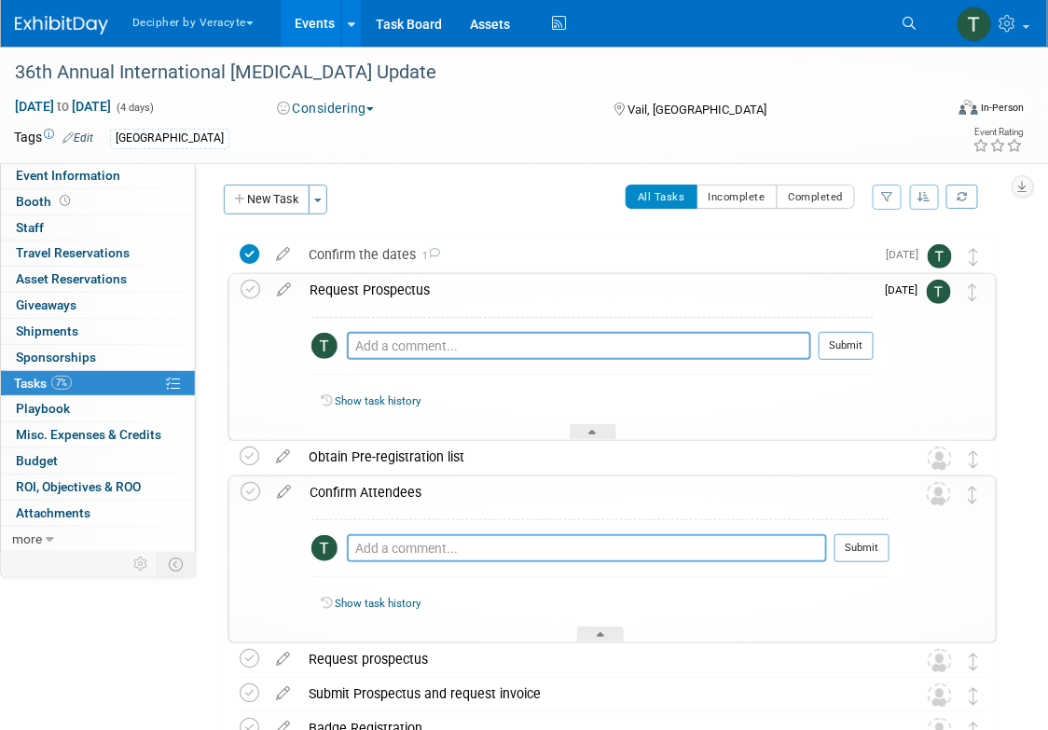
click at [377, 539] on textarea at bounding box center [587, 549] width 480 height 28
type textarea "Alec and Katrina are interested."
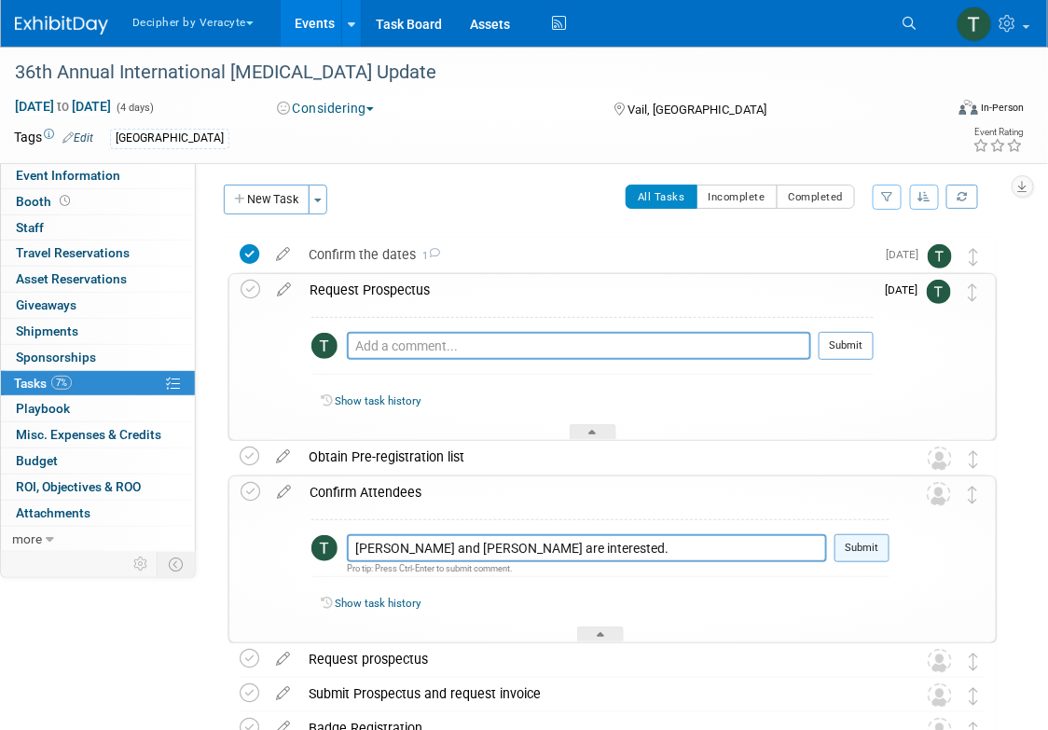
click at [863, 545] on button "Submit" at bounding box center [862, 549] width 55 height 28
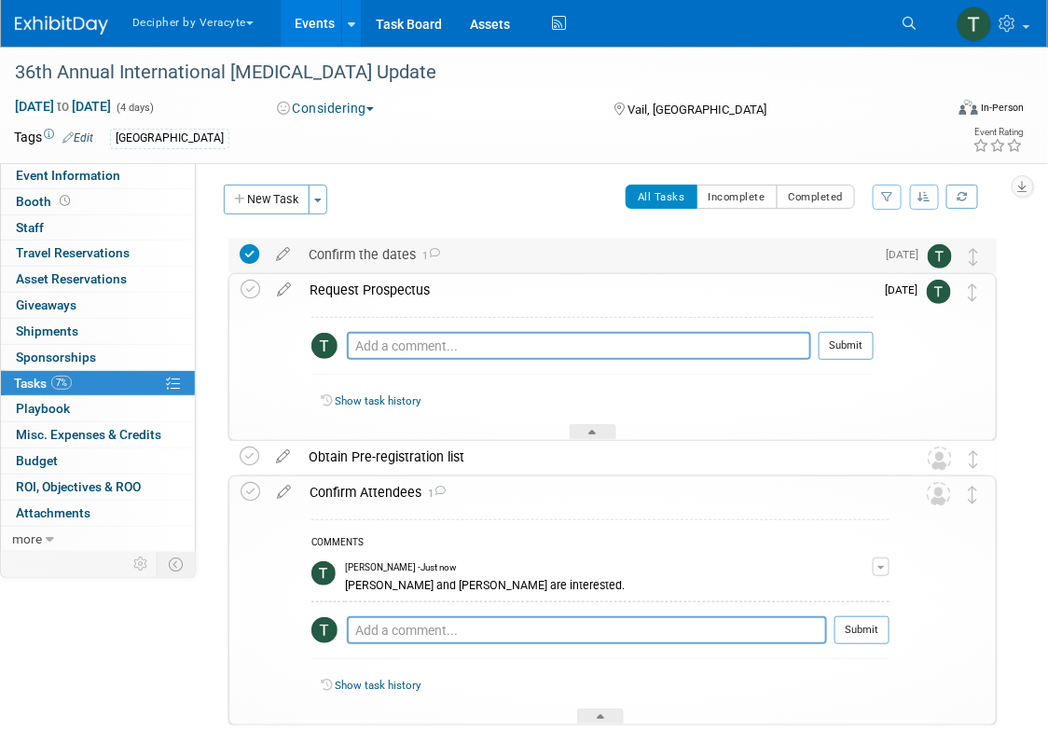
click at [725, 251] on div "Confirm the dates 1" at bounding box center [587, 255] width 576 height 32
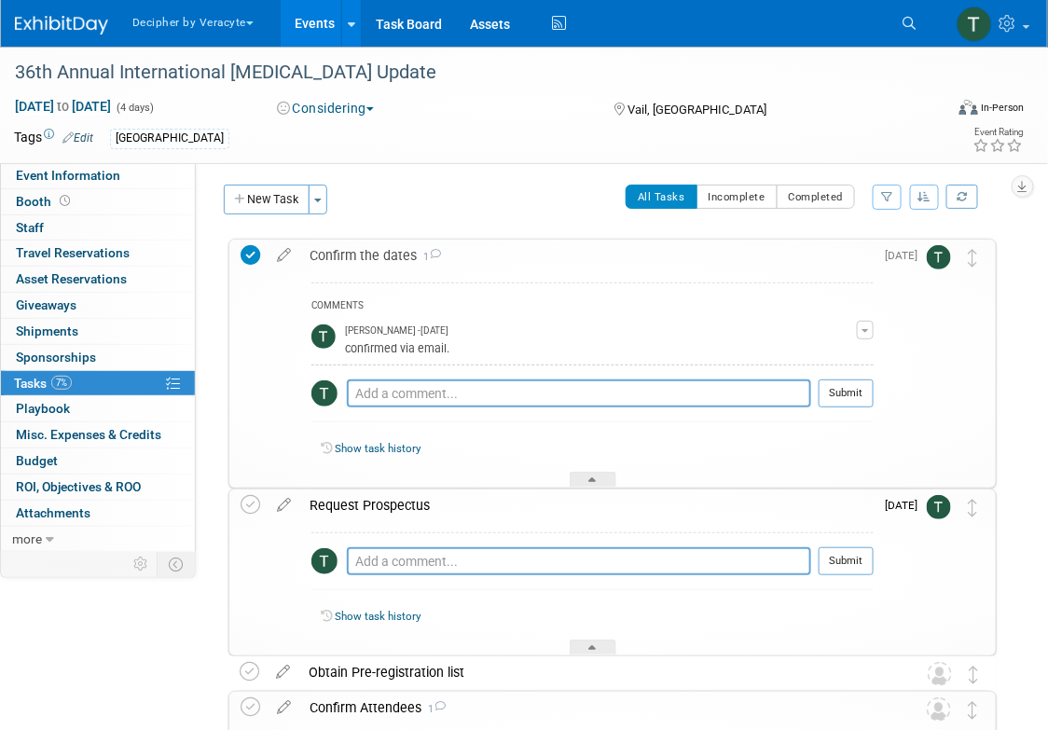
click at [717, 258] on div "Confirm the dates 1" at bounding box center [587, 256] width 574 height 32
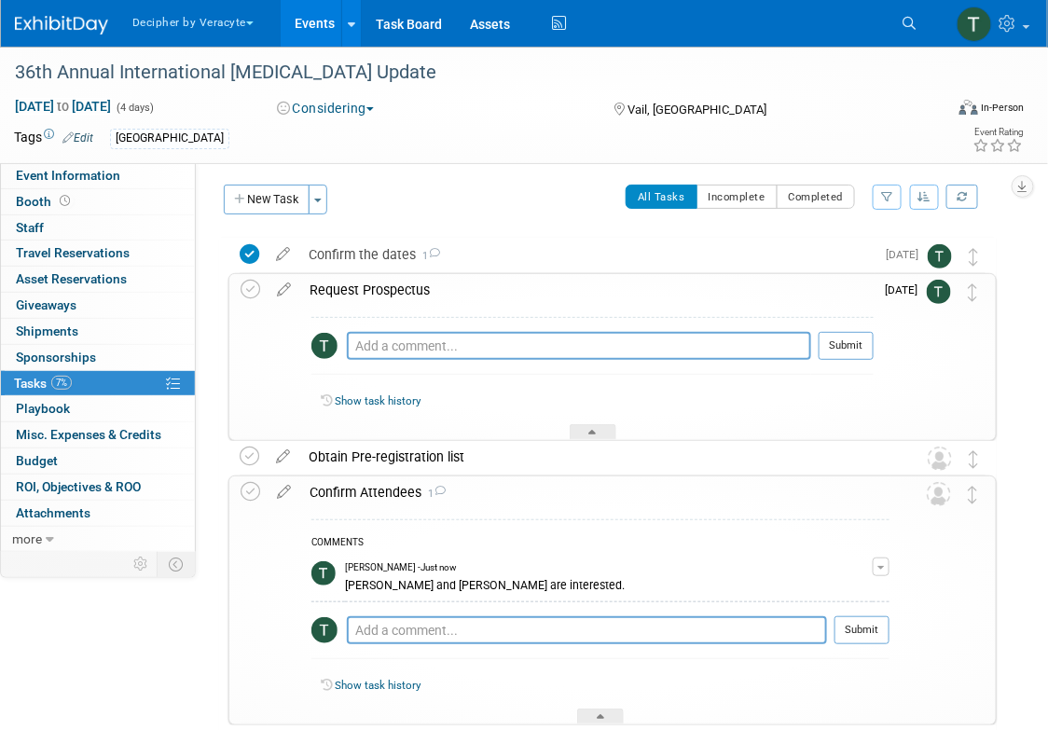
click at [707, 288] on div "Request Prospectus" at bounding box center [587, 290] width 574 height 32
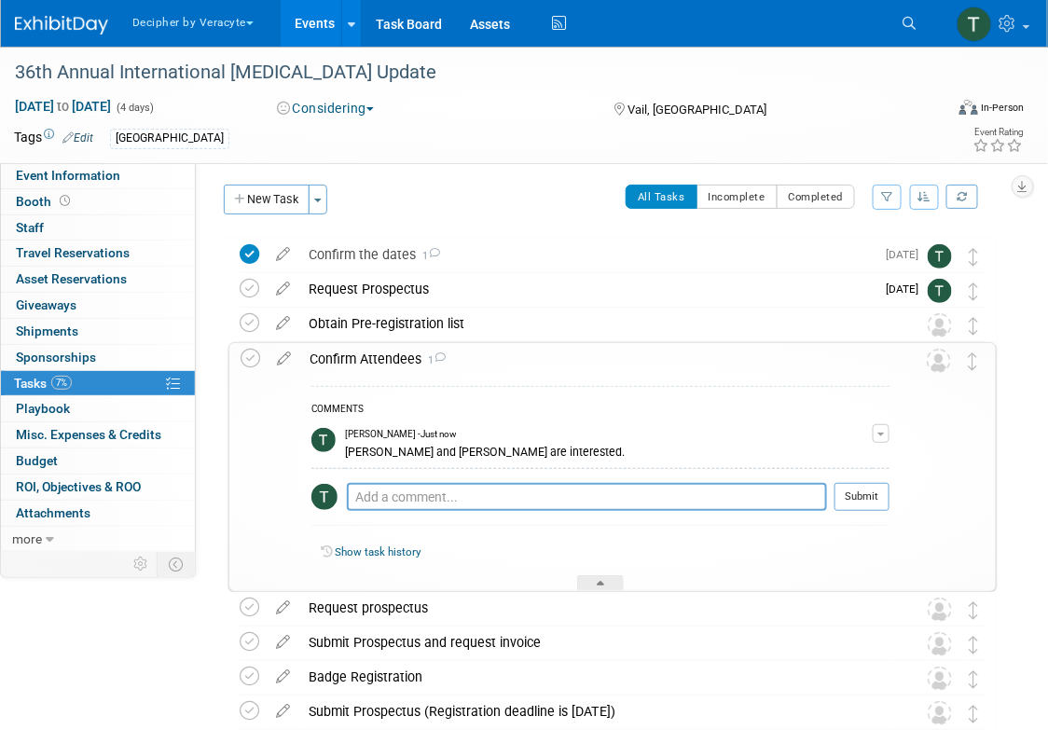
click at [683, 359] on div "Confirm Attendees 1" at bounding box center [595, 359] width 590 height 32
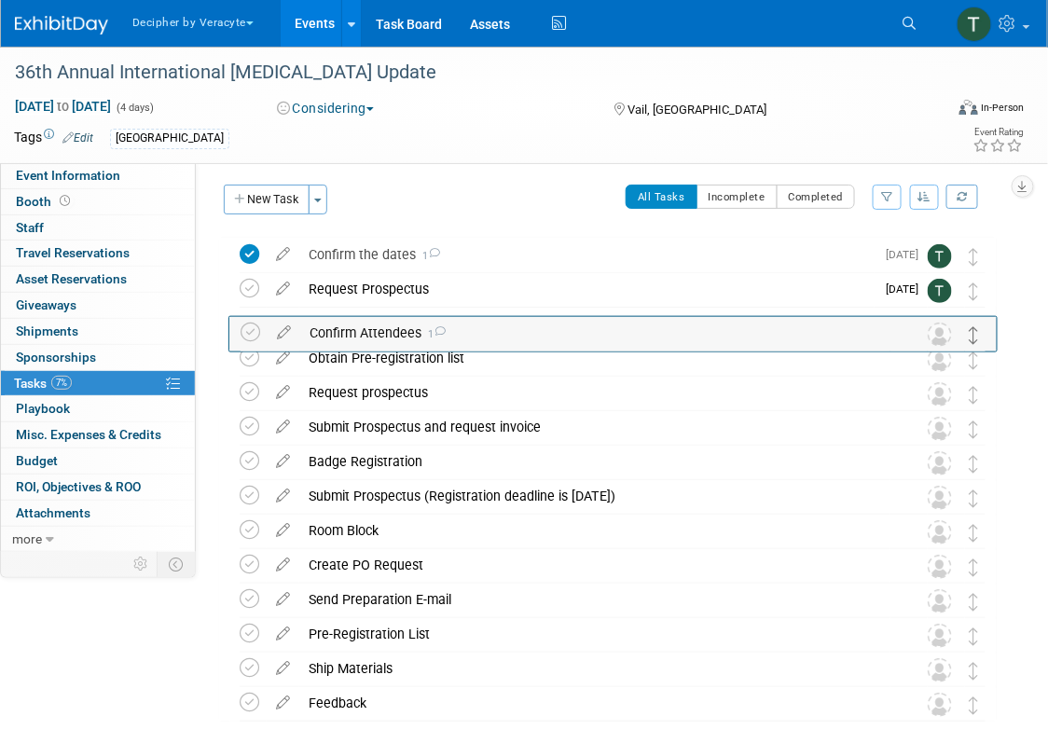
drag, startPoint x: 977, startPoint y: 365, endPoint x: 977, endPoint y: 334, distance: 30.8
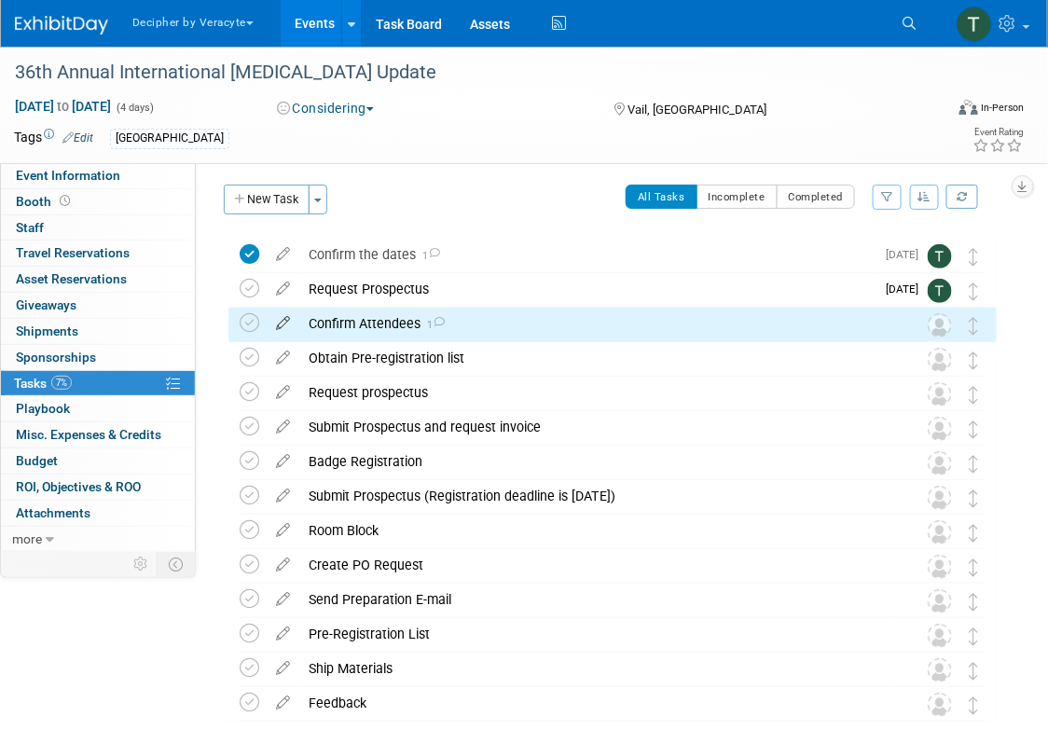
click at [288, 323] on icon at bounding box center [283, 319] width 33 height 23
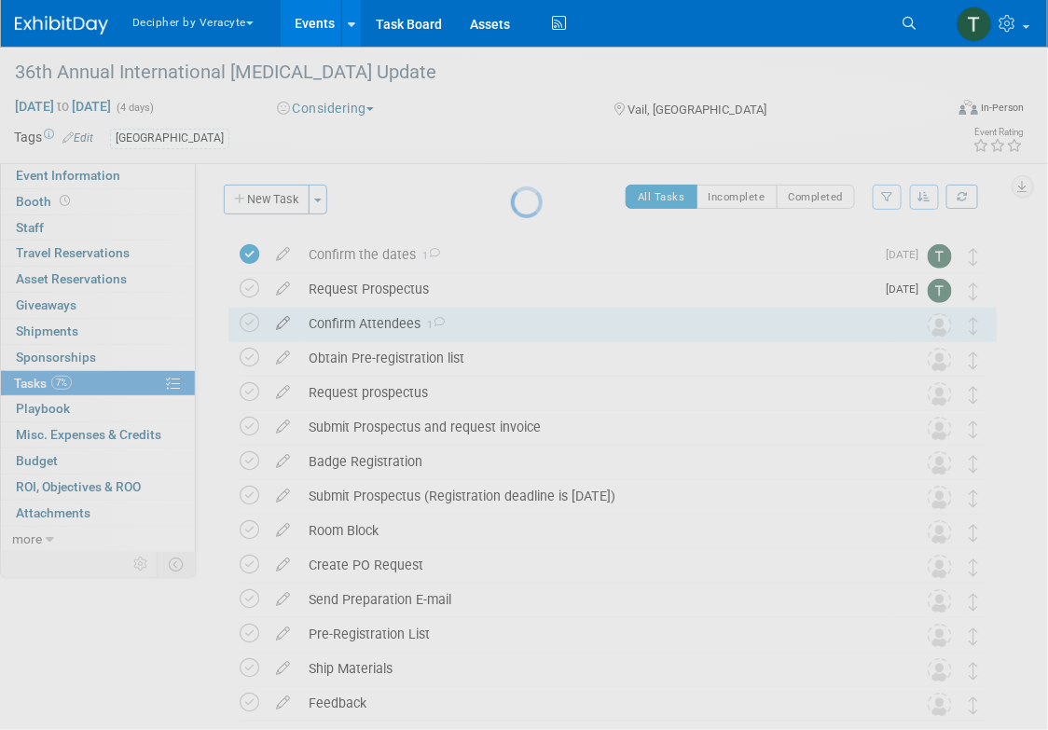
select select "9"
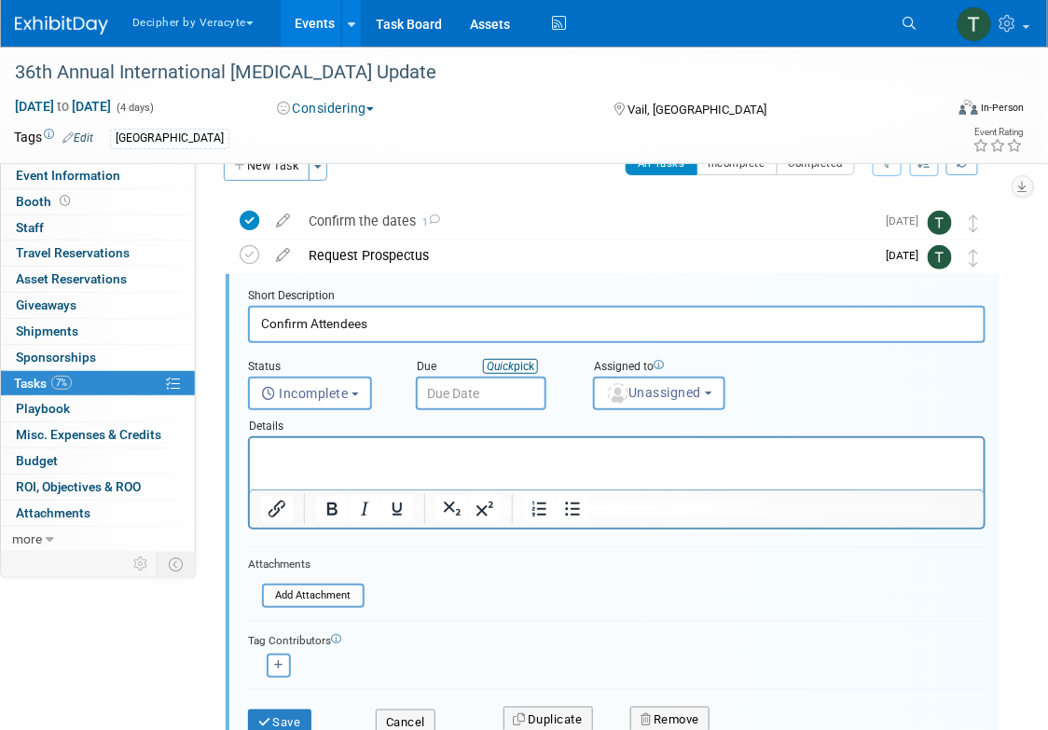
scroll to position [37, 0]
click at [484, 401] on input "text" at bounding box center [481, 394] width 131 height 34
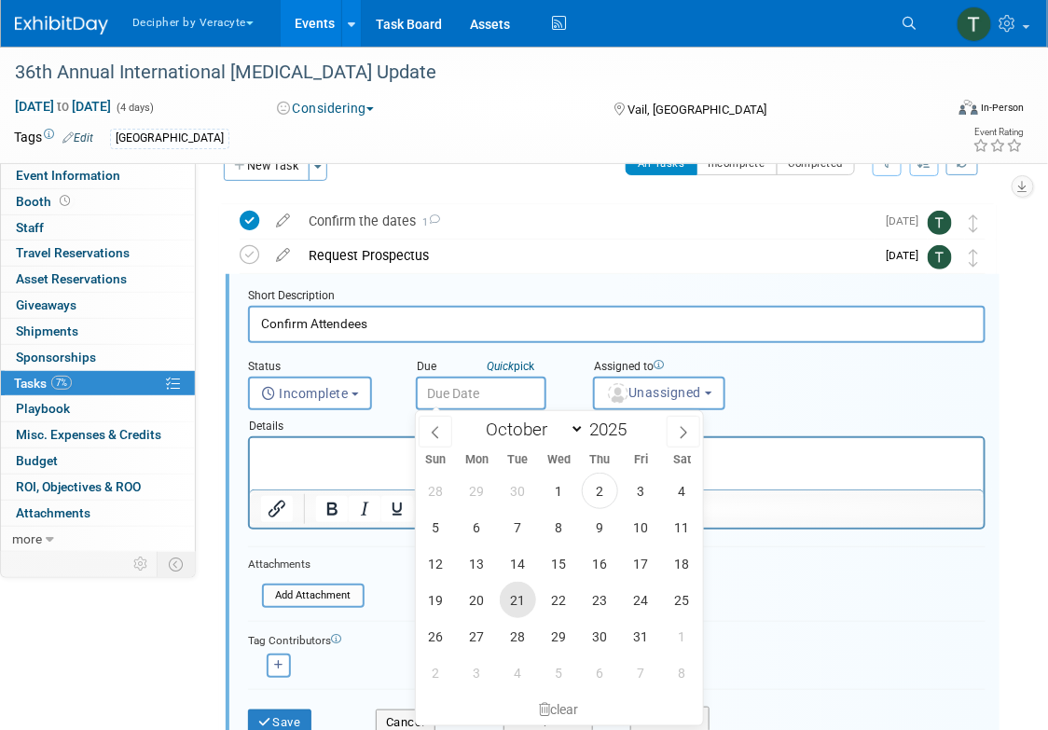
click at [510, 591] on span "21" at bounding box center [518, 600] width 36 height 36
type input "Oct 21, 2025"
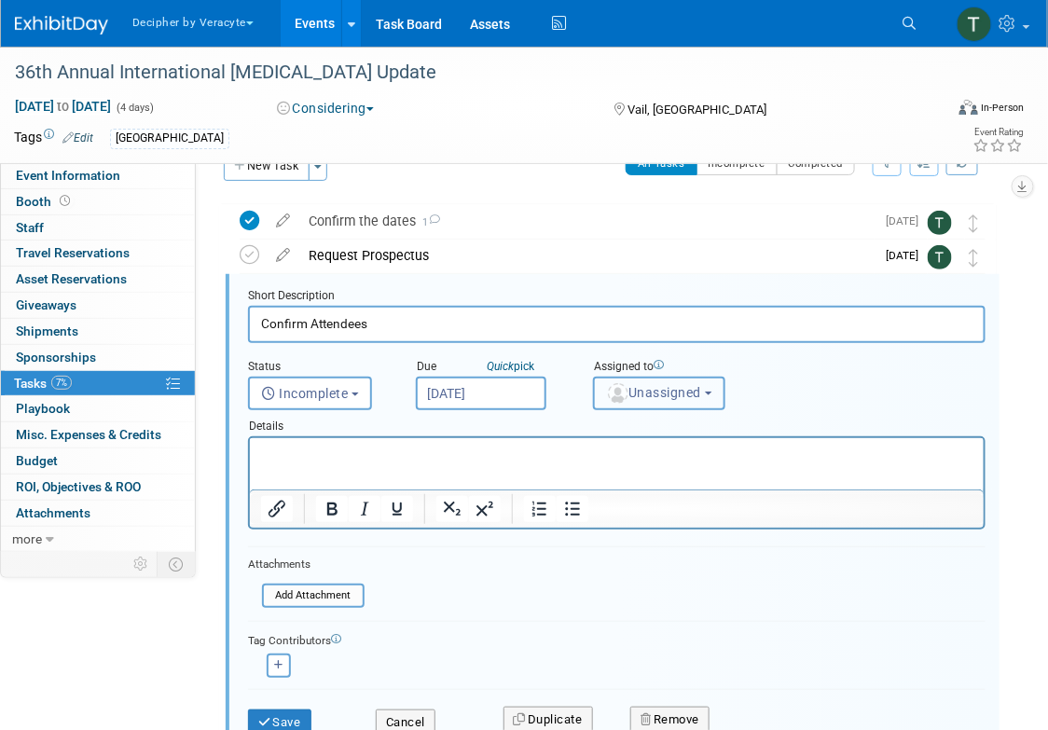
click at [630, 405] on button "Unassigned" at bounding box center [659, 394] width 132 height 34
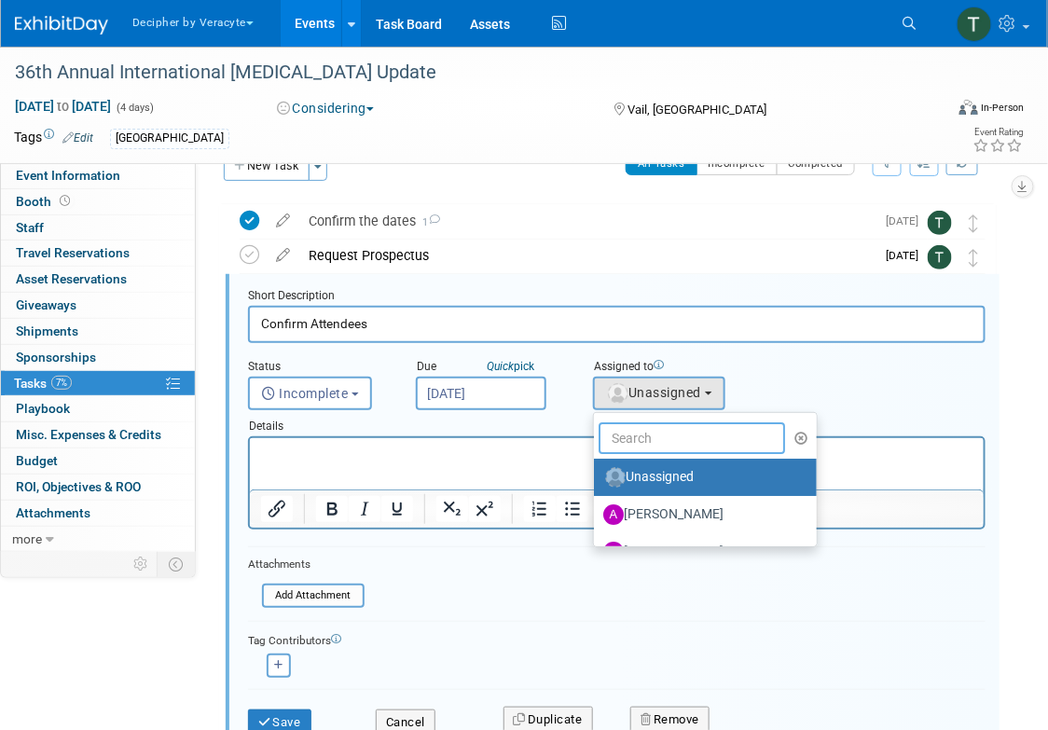
click at [630, 434] on input "text" at bounding box center [692, 439] width 187 height 32
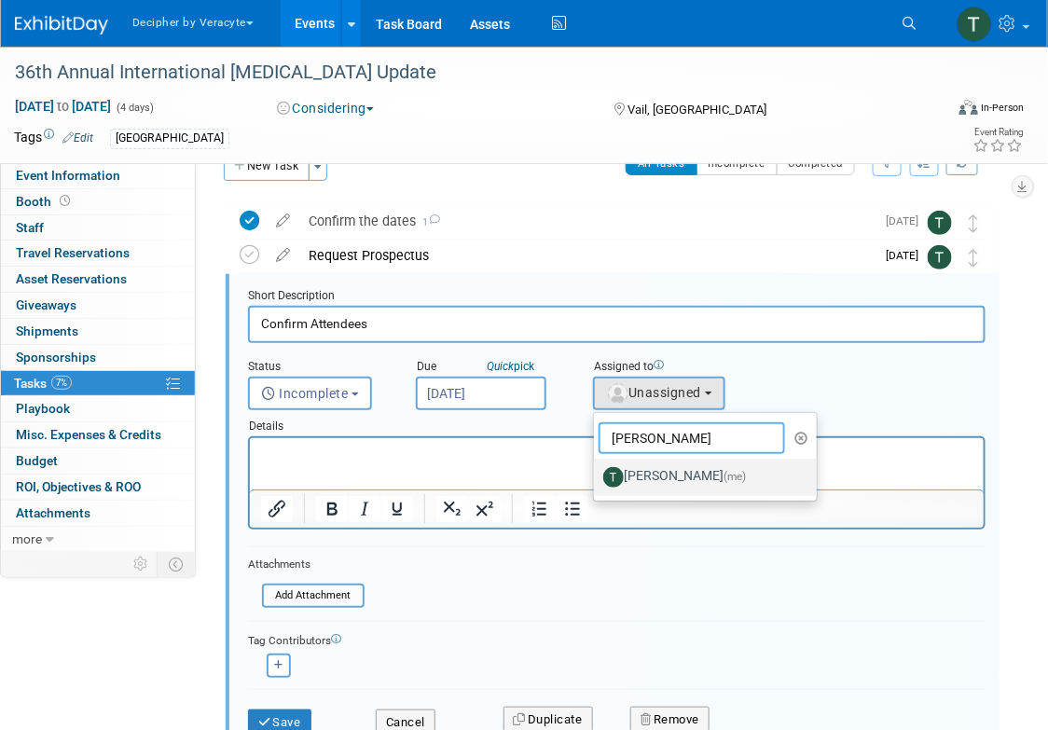
type input "tony"
click at [632, 492] on link "Tony Alvarado (me)" at bounding box center [705, 477] width 223 height 37
click at [632, 477] on label "Tony Alvarado (me)" at bounding box center [701, 478] width 195 height 30
click at [597, 477] on input "Tony Alvarado (me)" at bounding box center [591, 475] width 12 height 12
select select "3ceeba8c-a19a-4597-a609-6fba7c9a515a"
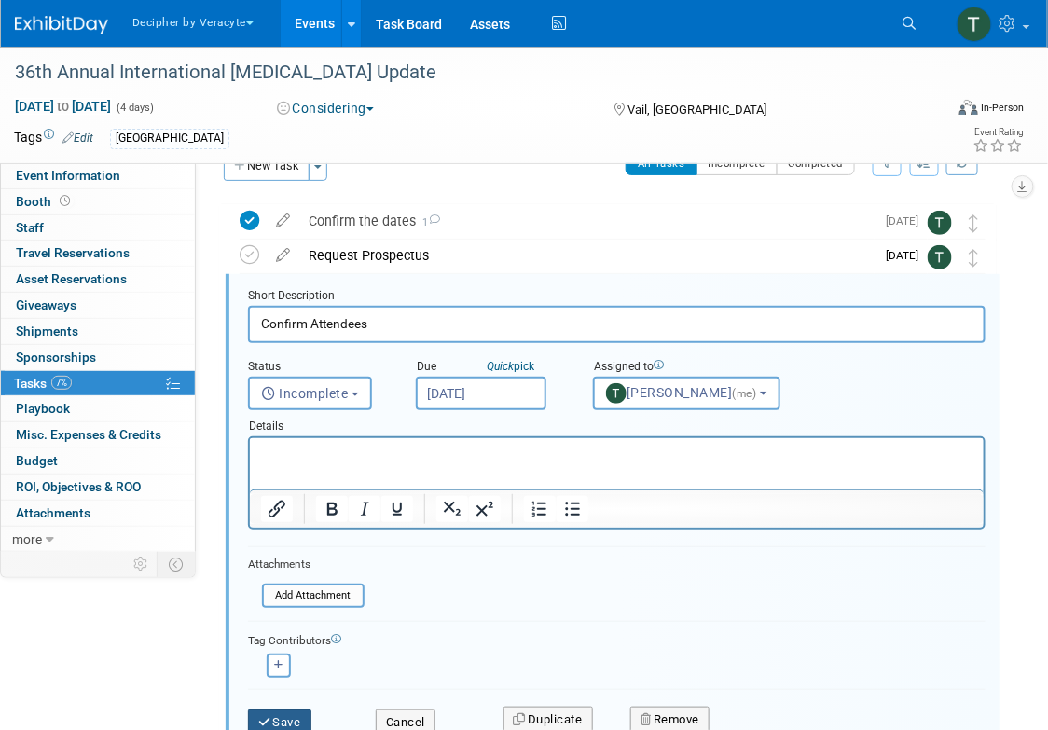
click at [304, 720] on button "Save" at bounding box center [279, 723] width 63 height 26
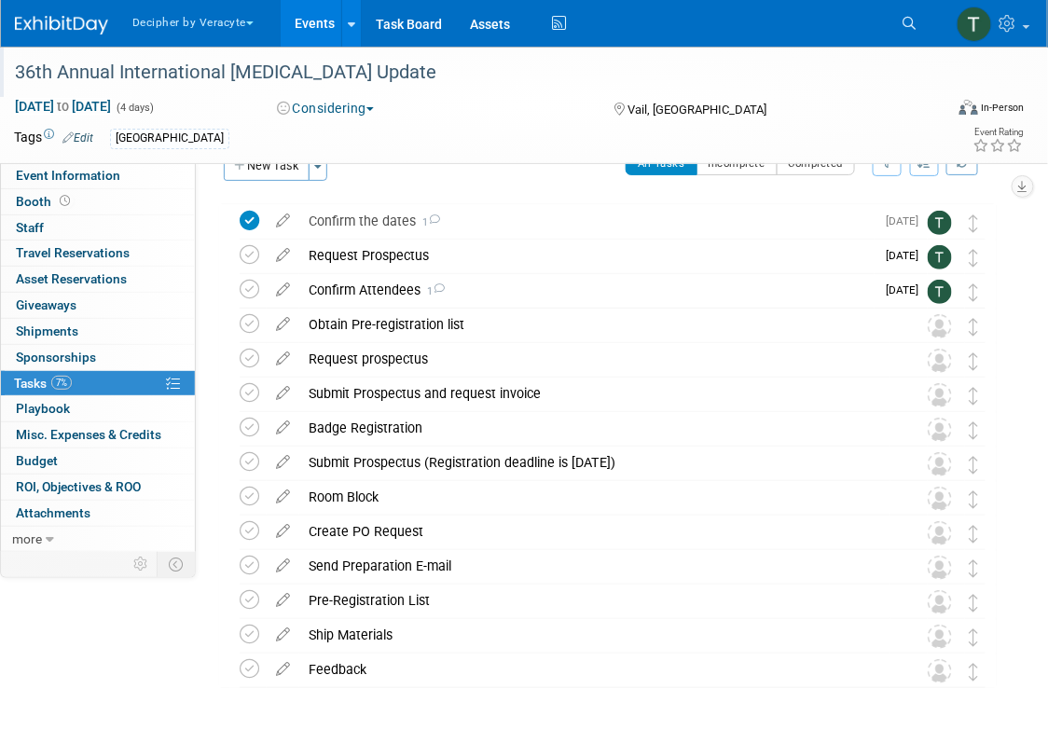
click at [331, 83] on div "36th Annual International [MEDICAL_DATA] Update" at bounding box center [466, 73] width 917 height 34
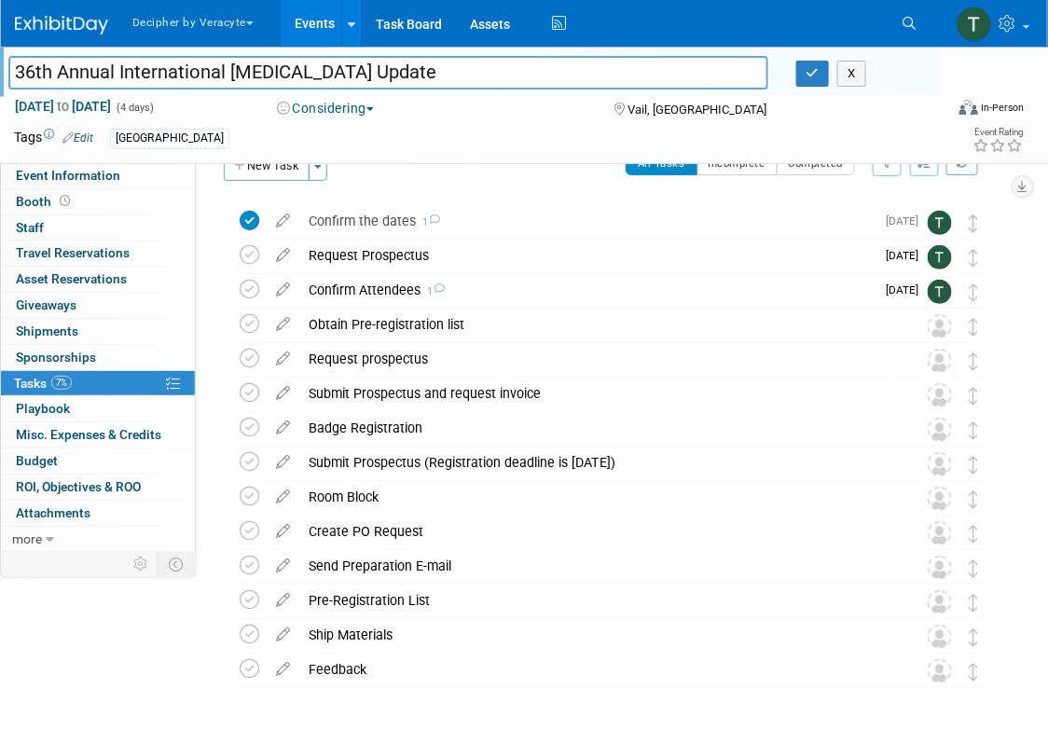
click at [331, 83] on input "36th Annual International [MEDICAL_DATA] Update" at bounding box center [388, 72] width 760 height 33
click at [800, 77] on button "button" at bounding box center [814, 74] width 34 height 26
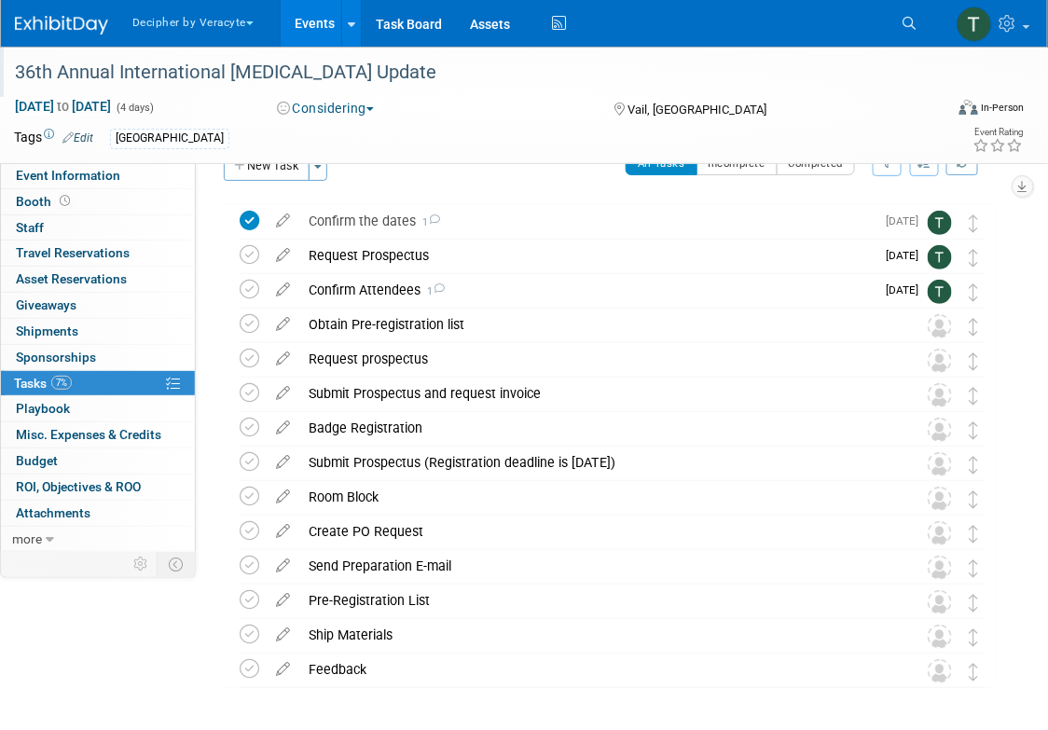
click at [299, 29] on link "Events" at bounding box center [315, 23] width 68 height 47
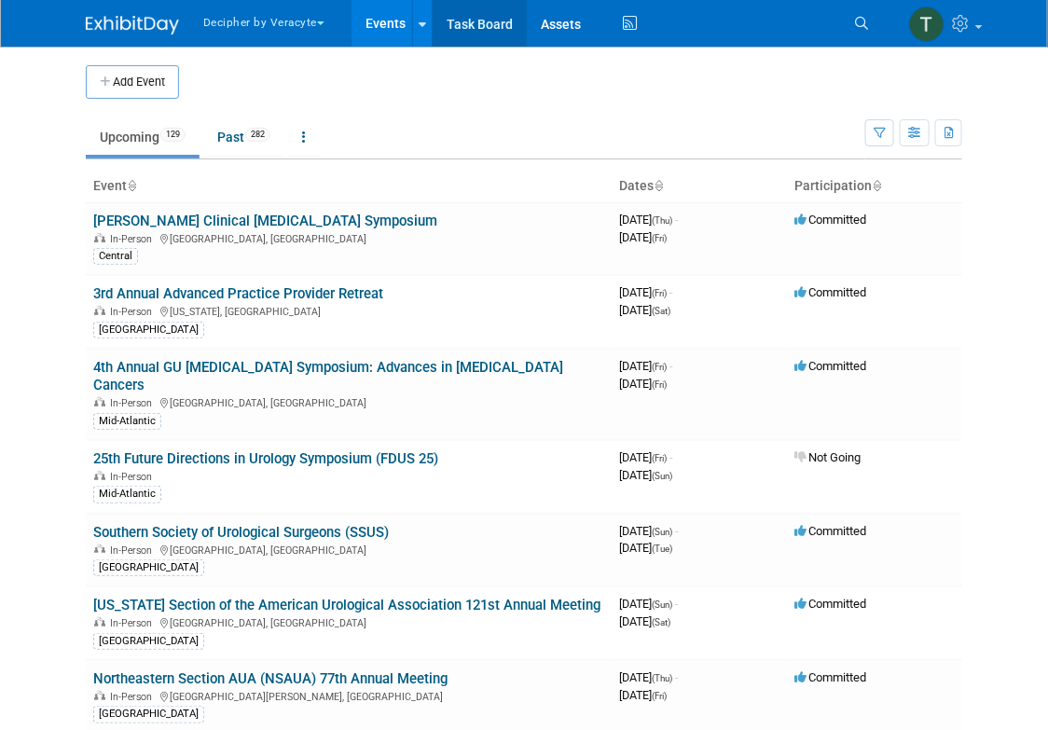
click at [488, 33] on link "Task Board" at bounding box center [480, 23] width 94 height 47
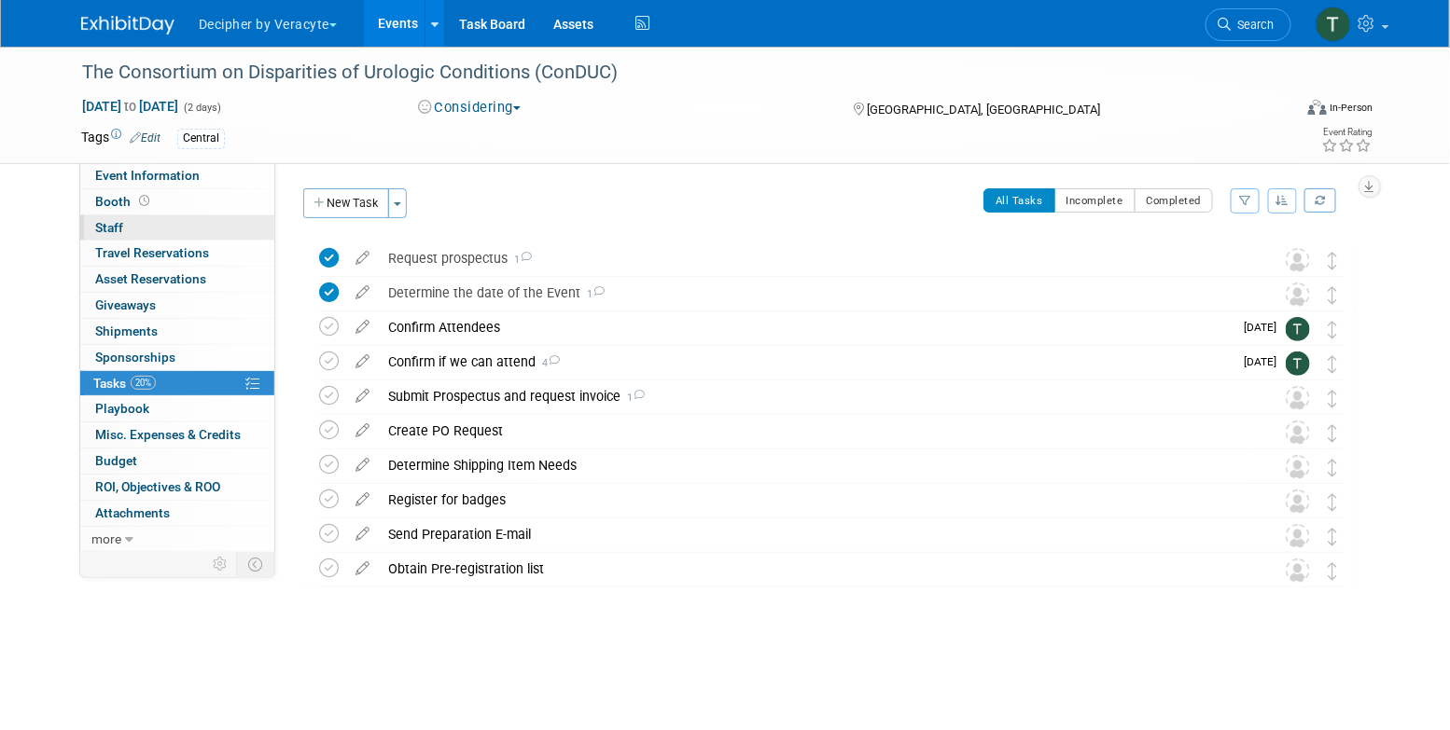
click at [227, 231] on link "0 Staff 0" at bounding box center [177, 227] width 194 height 25
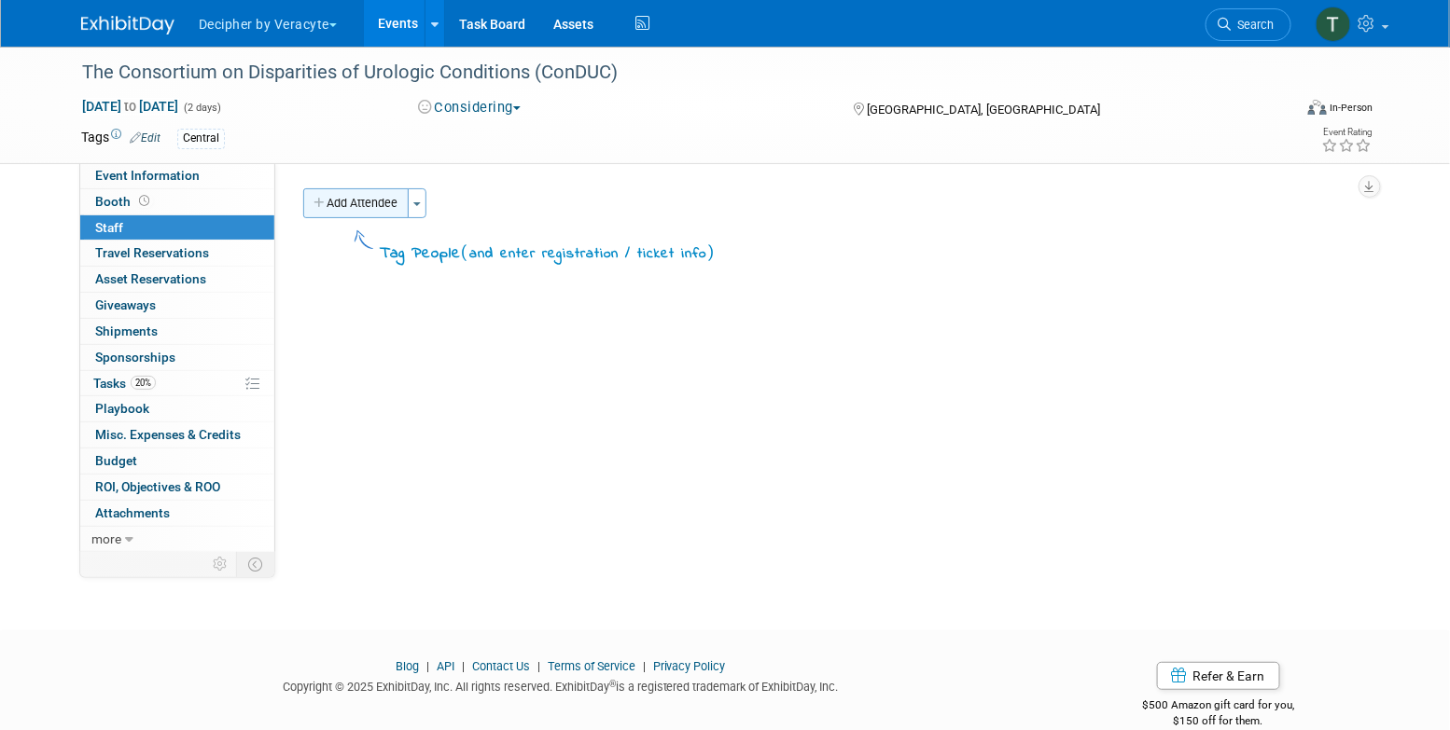
click at [370, 210] on button "Add Attendee" at bounding box center [355, 203] width 105 height 30
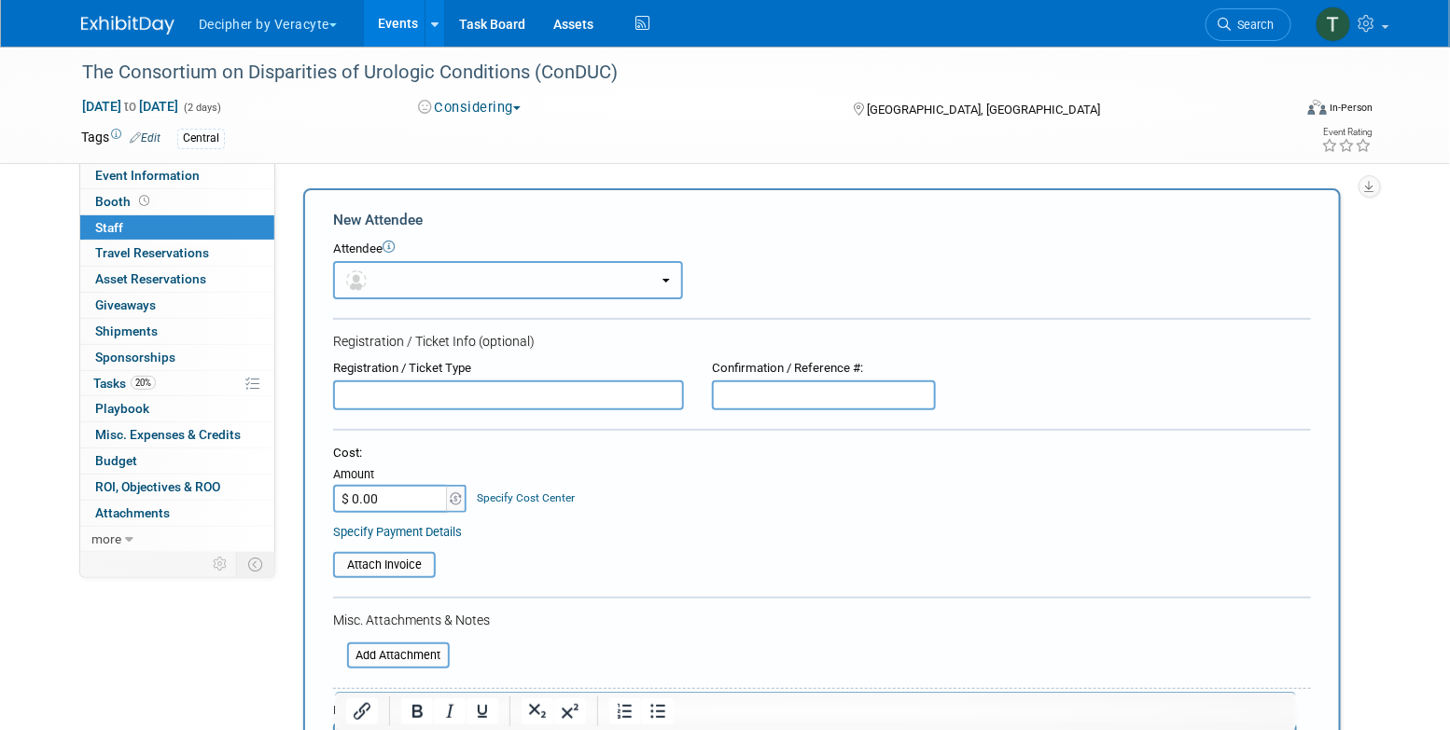
click at [401, 280] on button "button" at bounding box center [508, 280] width 350 height 38
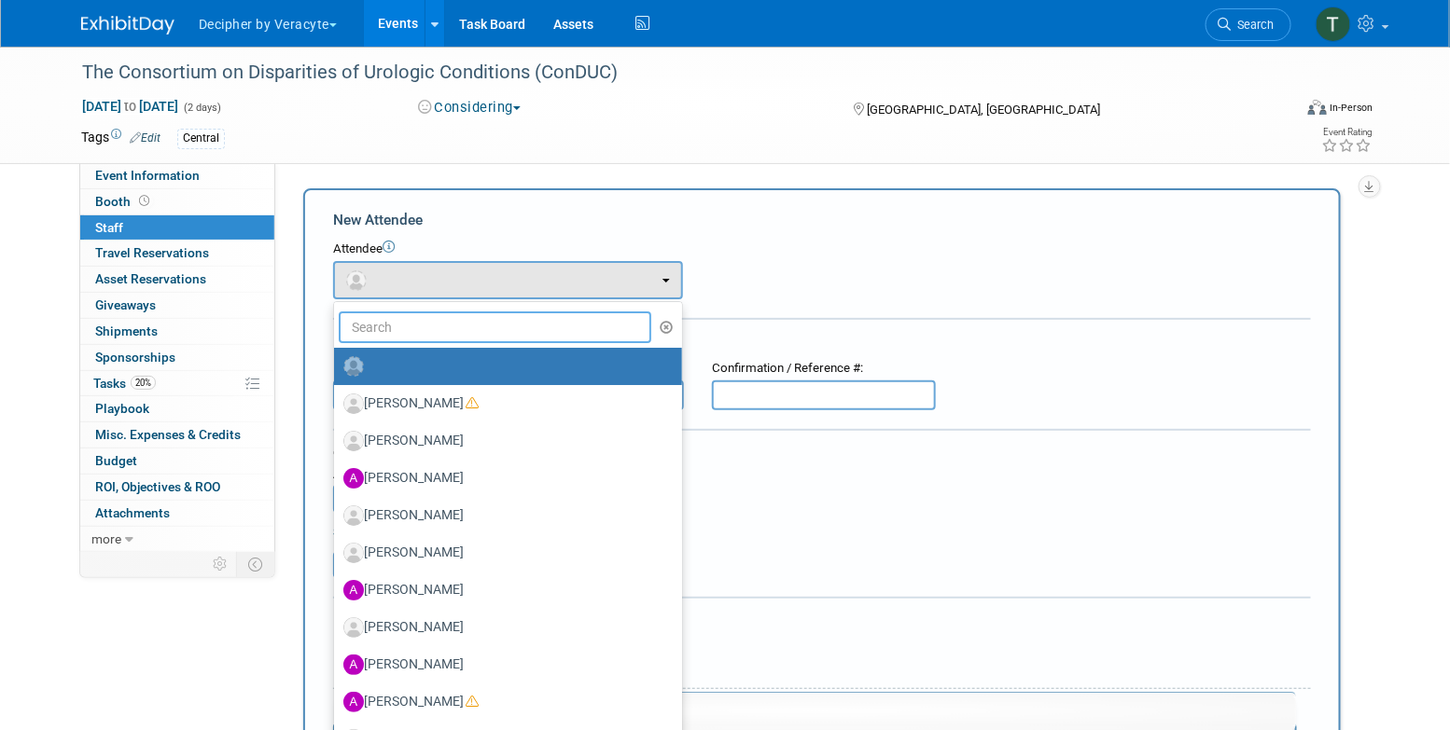
click at [406, 317] on input "text" at bounding box center [495, 328] width 312 height 32
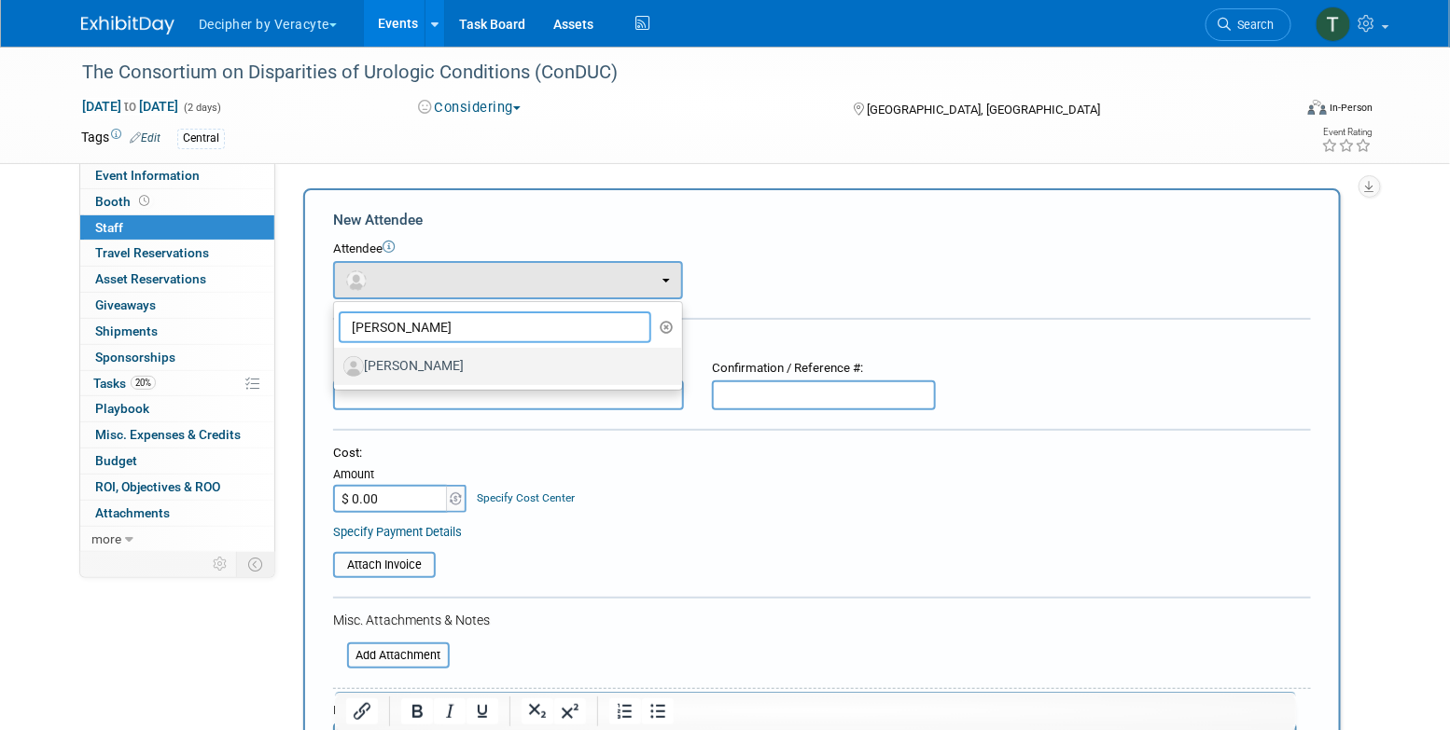
type input "[PERSON_NAME]"
click at [410, 366] on label "[PERSON_NAME]" at bounding box center [503, 367] width 320 height 30
click at [337, 366] on input "[PERSON_NAME]" at bounding box center [331, 364] width 12 height 12
select select "31a064c4-2367-48c9-9c48-9a24fd3bcf0a"
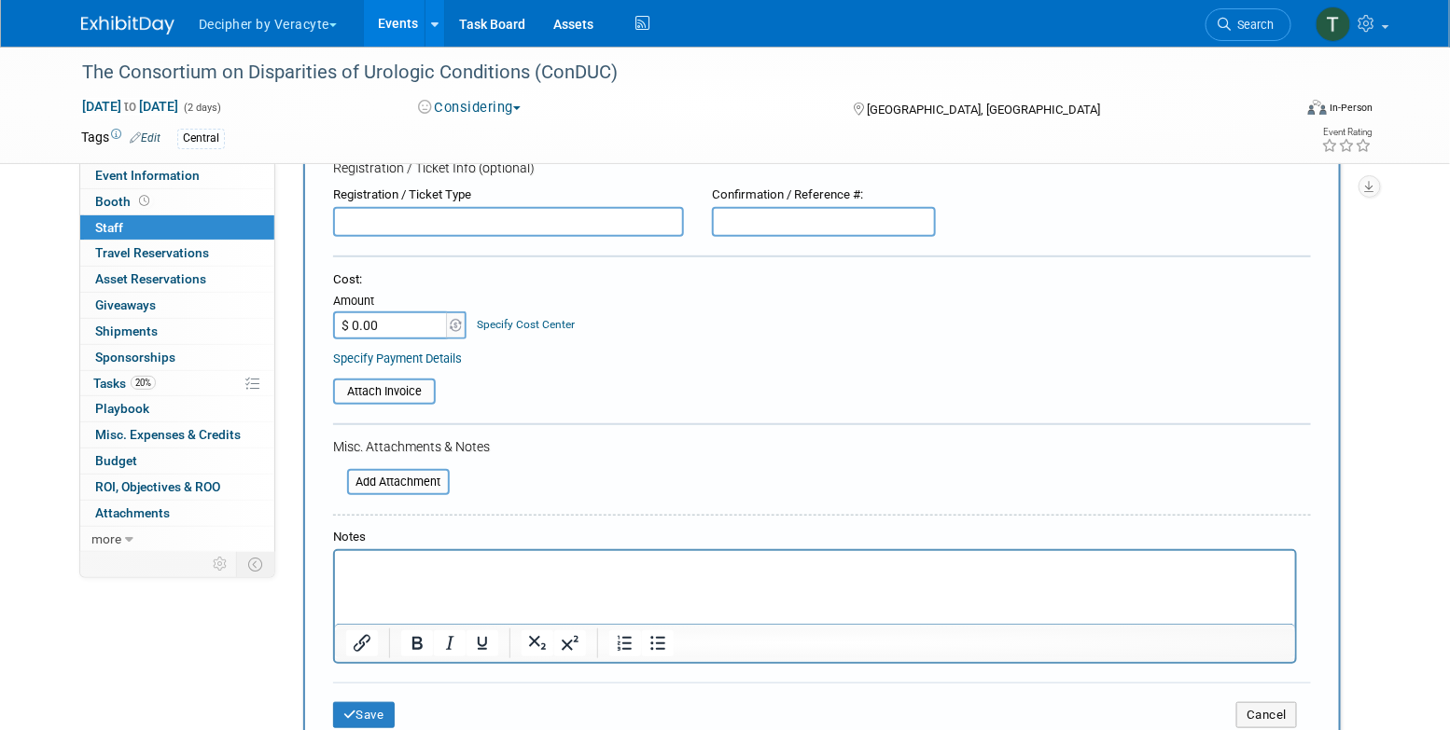
scroll to position [235, 0]
click at [379, 712] on button "Save" at bounding box center [364, 714] width 62 height 26
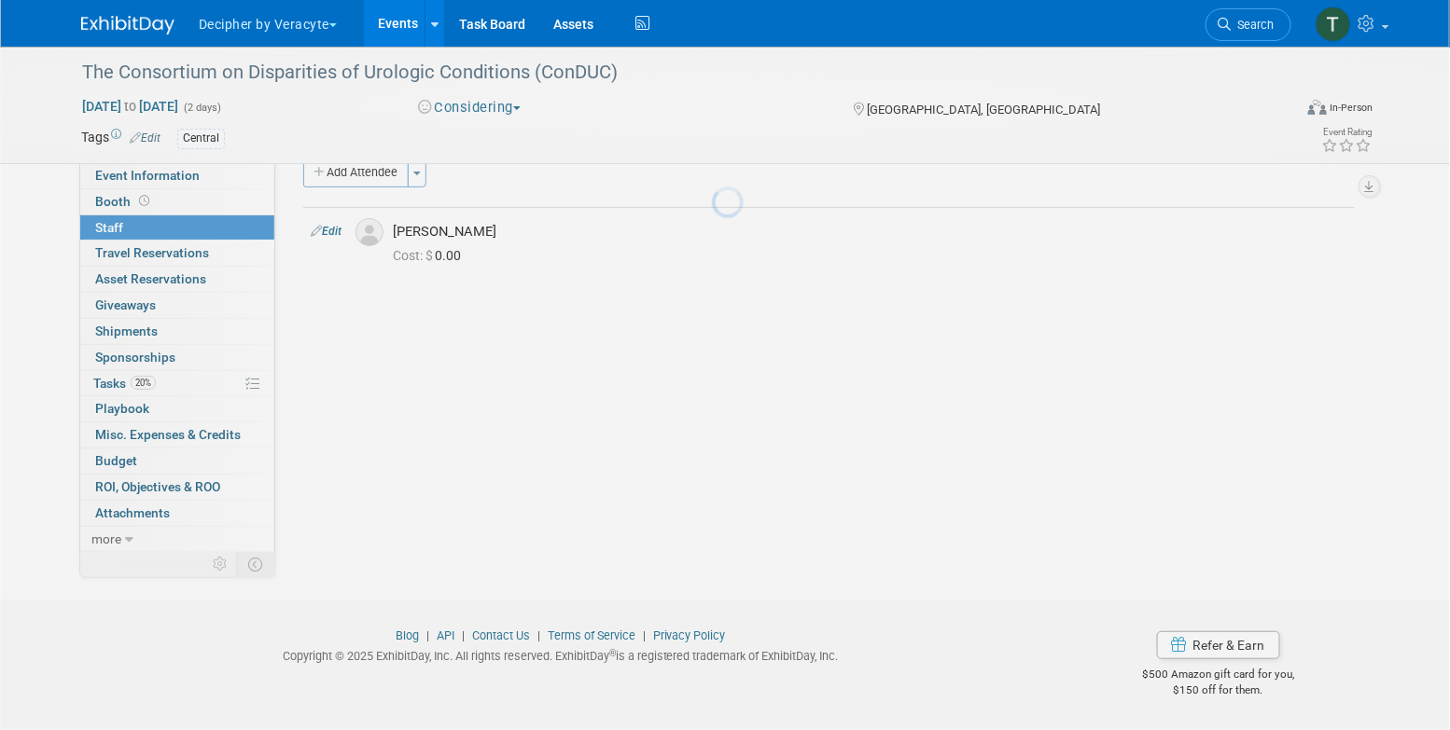
scroll to position [30, 0]
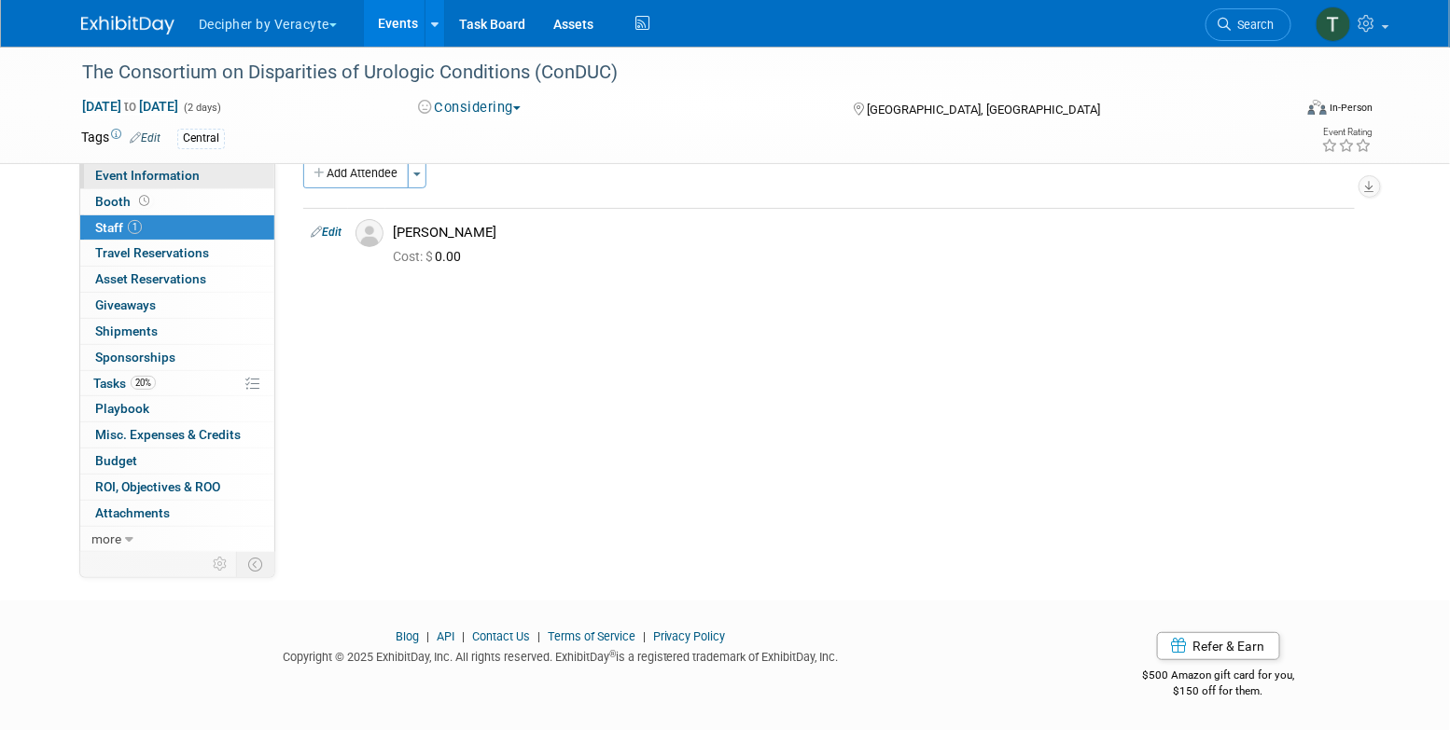
click at [232, 166] on link "Event Information" at bounding box center [177, 175] width 194 height 25
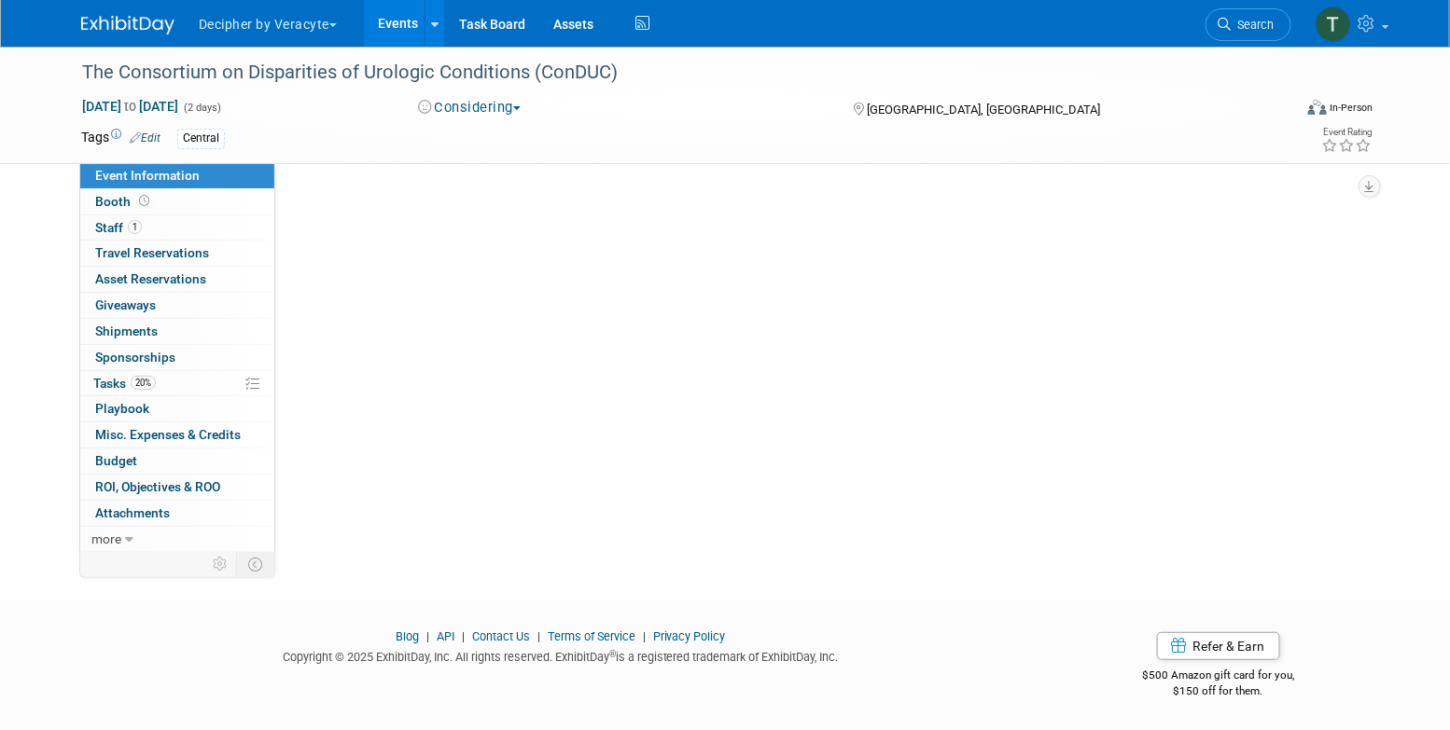
scroll to position [0, 0]
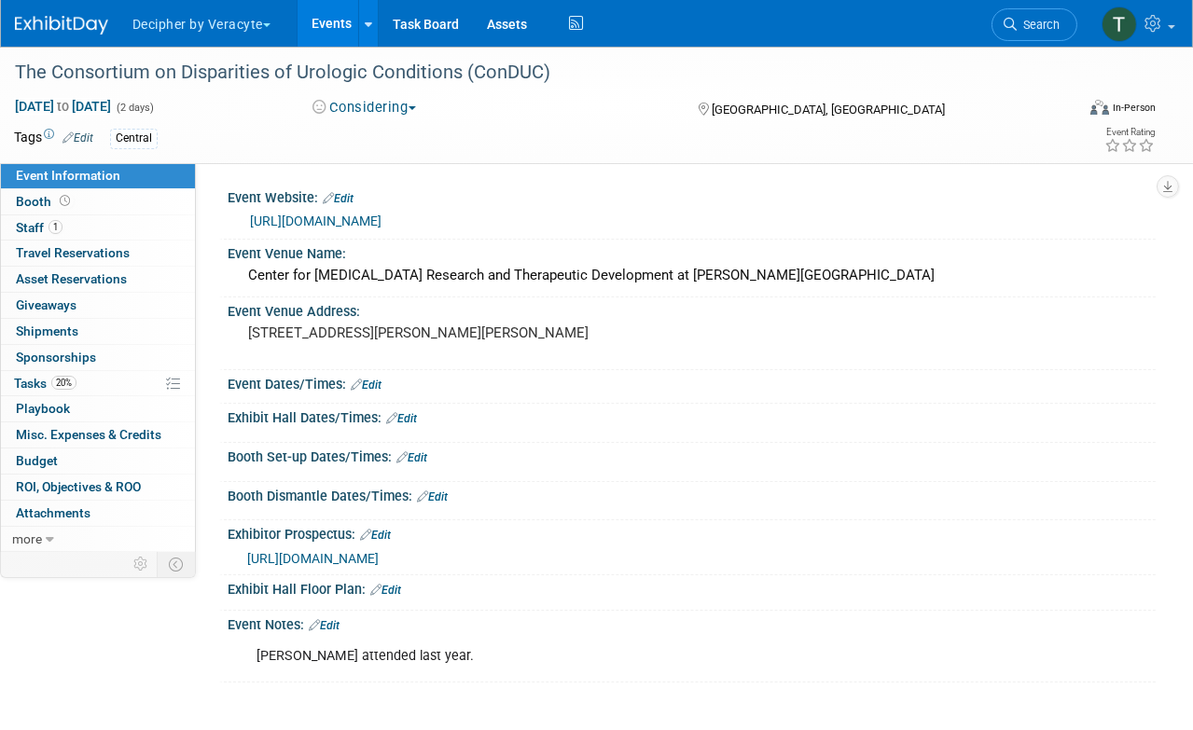
click at [379, 560] on span "[URL][DOMAIN_NAME]" at bounding box center [313, 558] width 132 height 15
